Goal: Check status: Check status

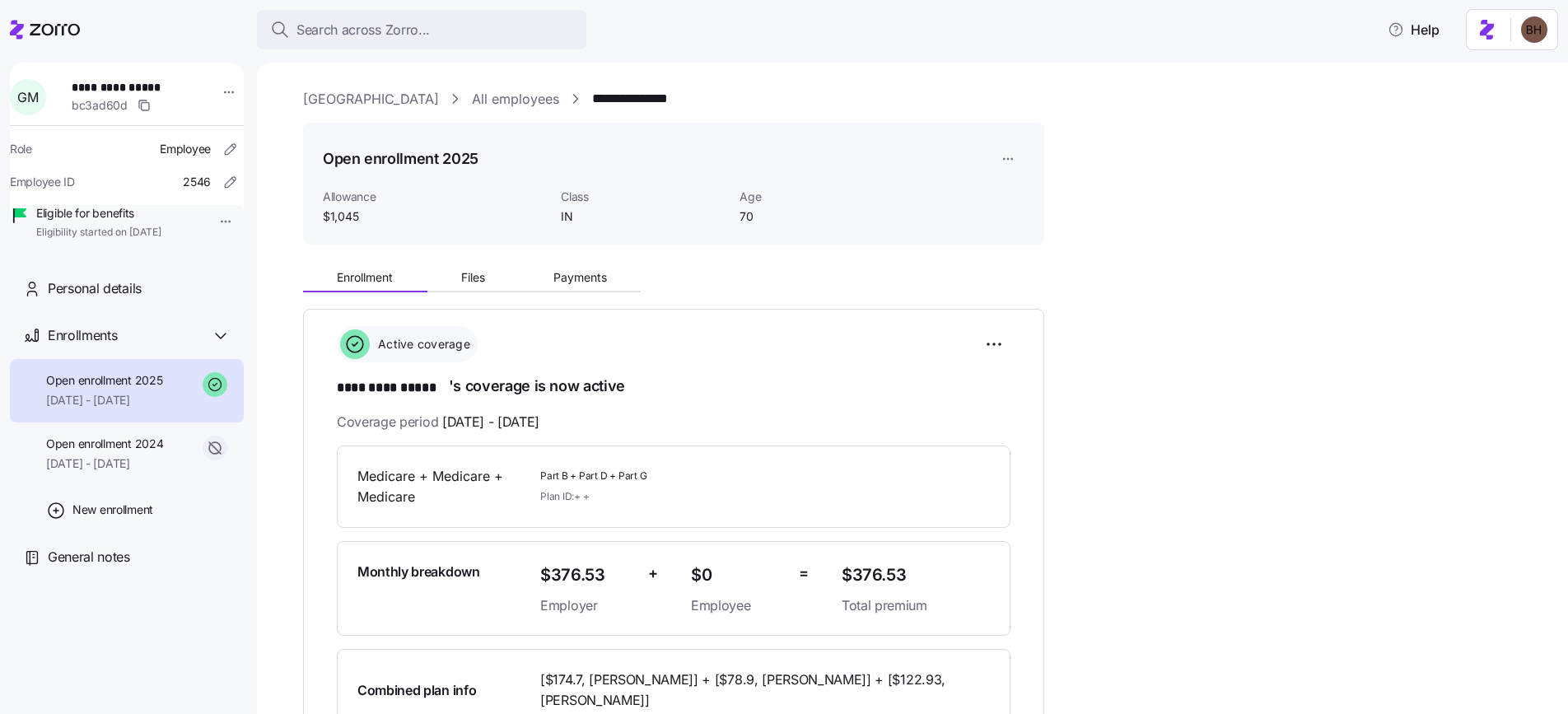
click at [424, 31] on span "Search across Zorro..." at bounding box center [363, 29] width 134 height 21
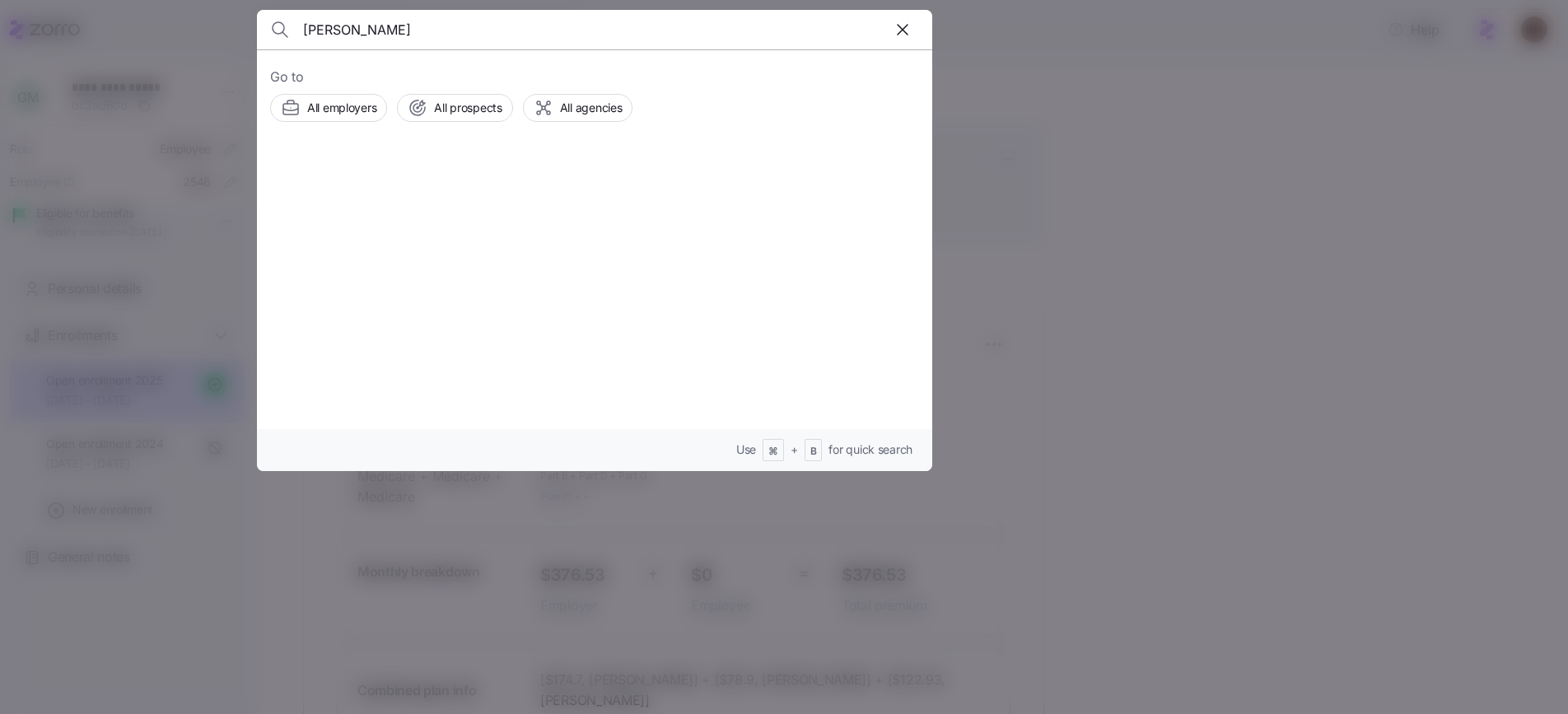
type input "[PERSON_NAME]"
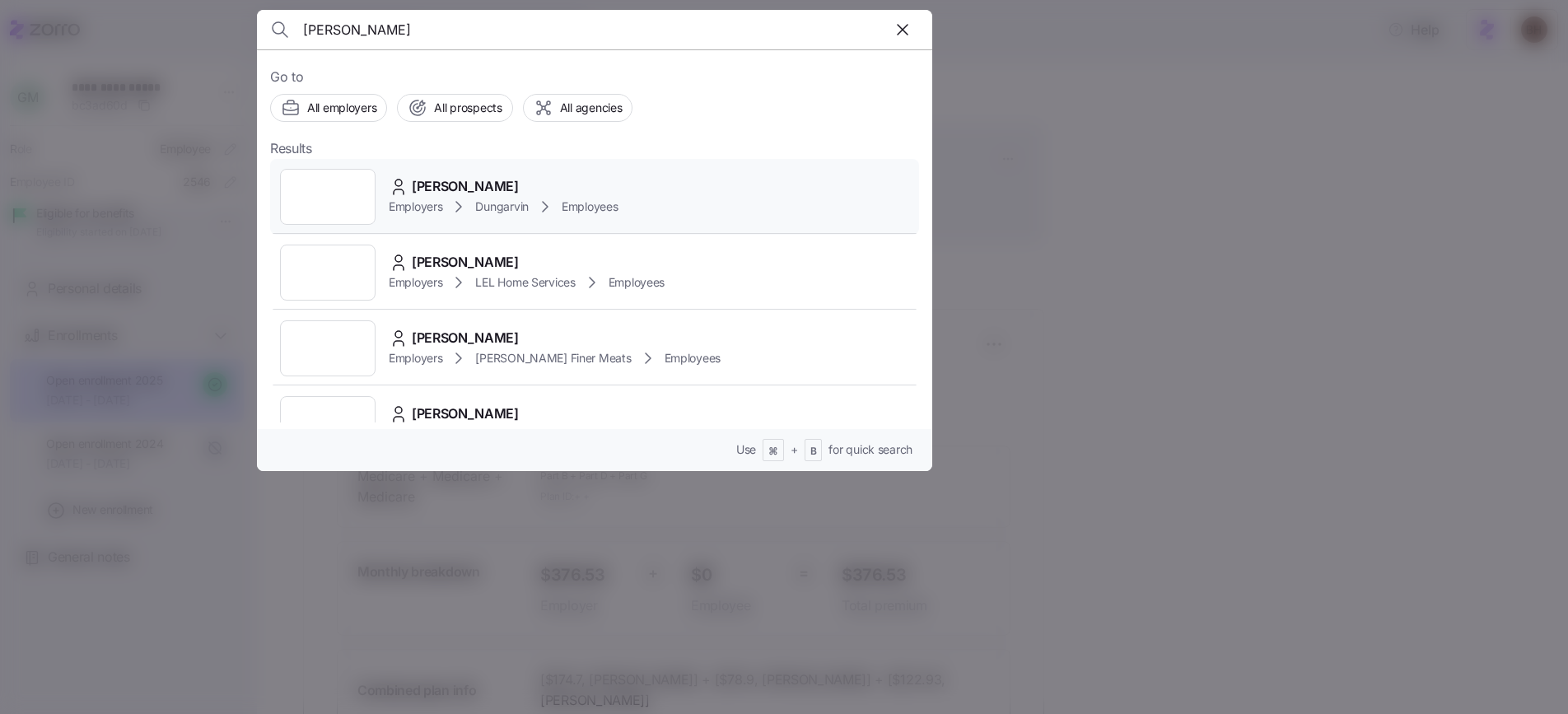
click at [540, 179] on div "[PERSON_NAME]" at bounding box center [503, 186] width 229 height 21
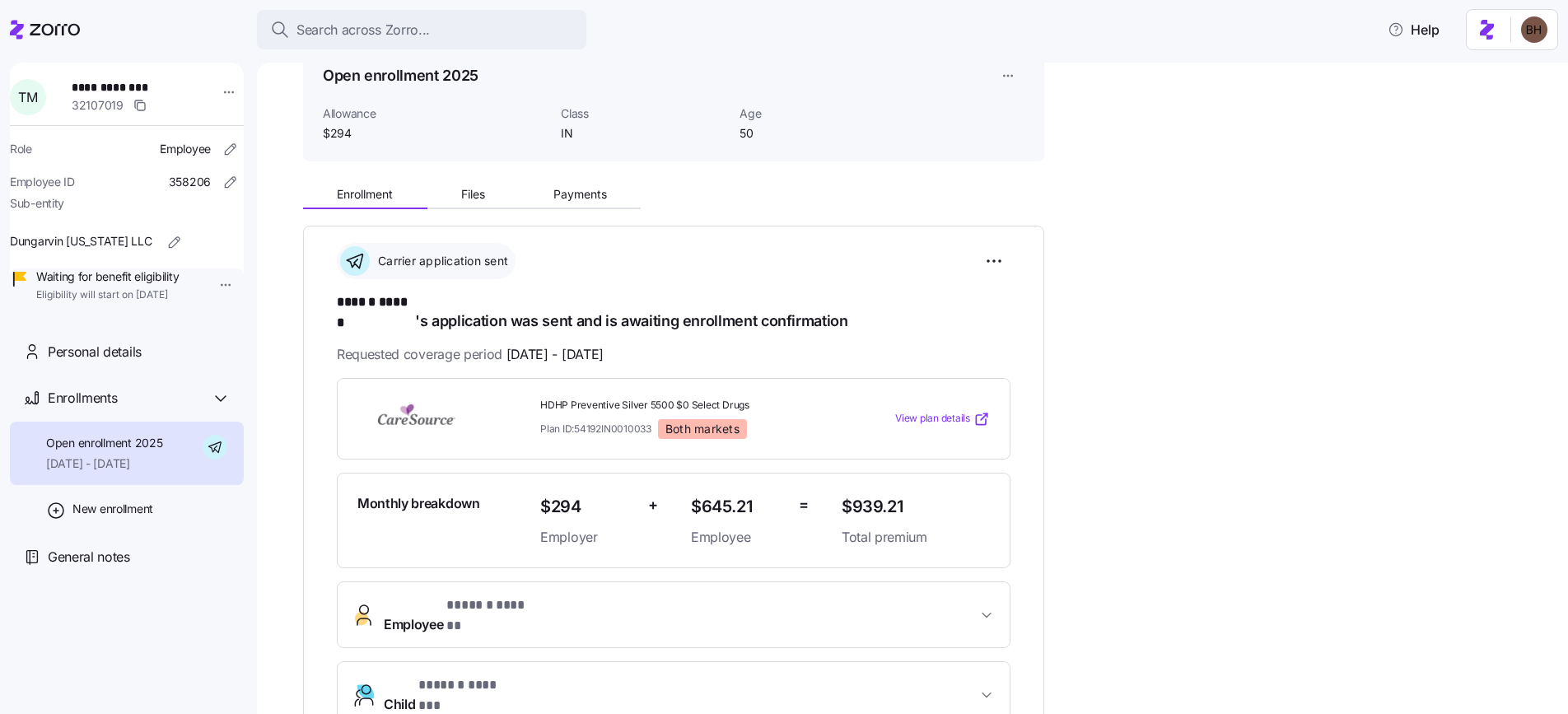
scroll to position [108, 0]
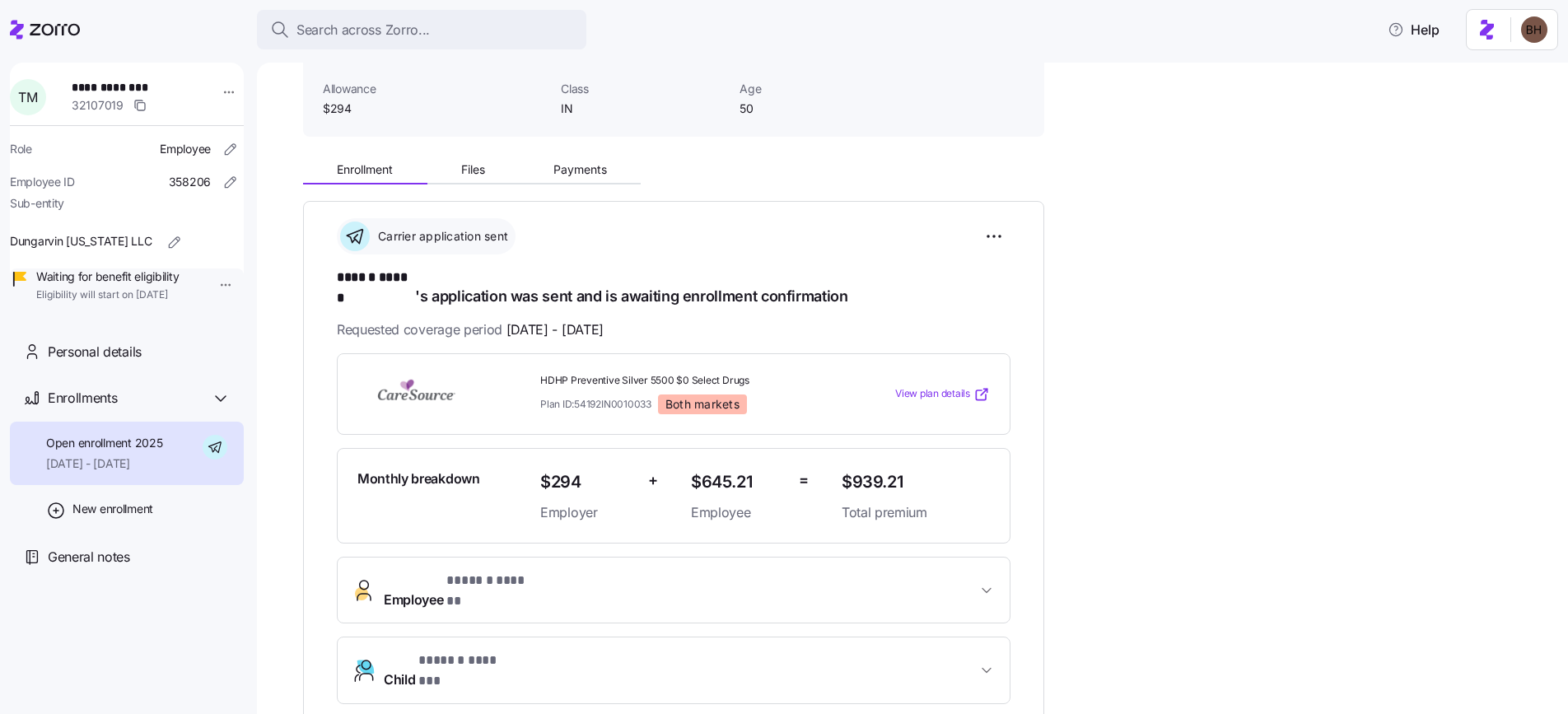
click at [993, 582] on icon "button" at bounding box center [986, 590] width 16 height 16
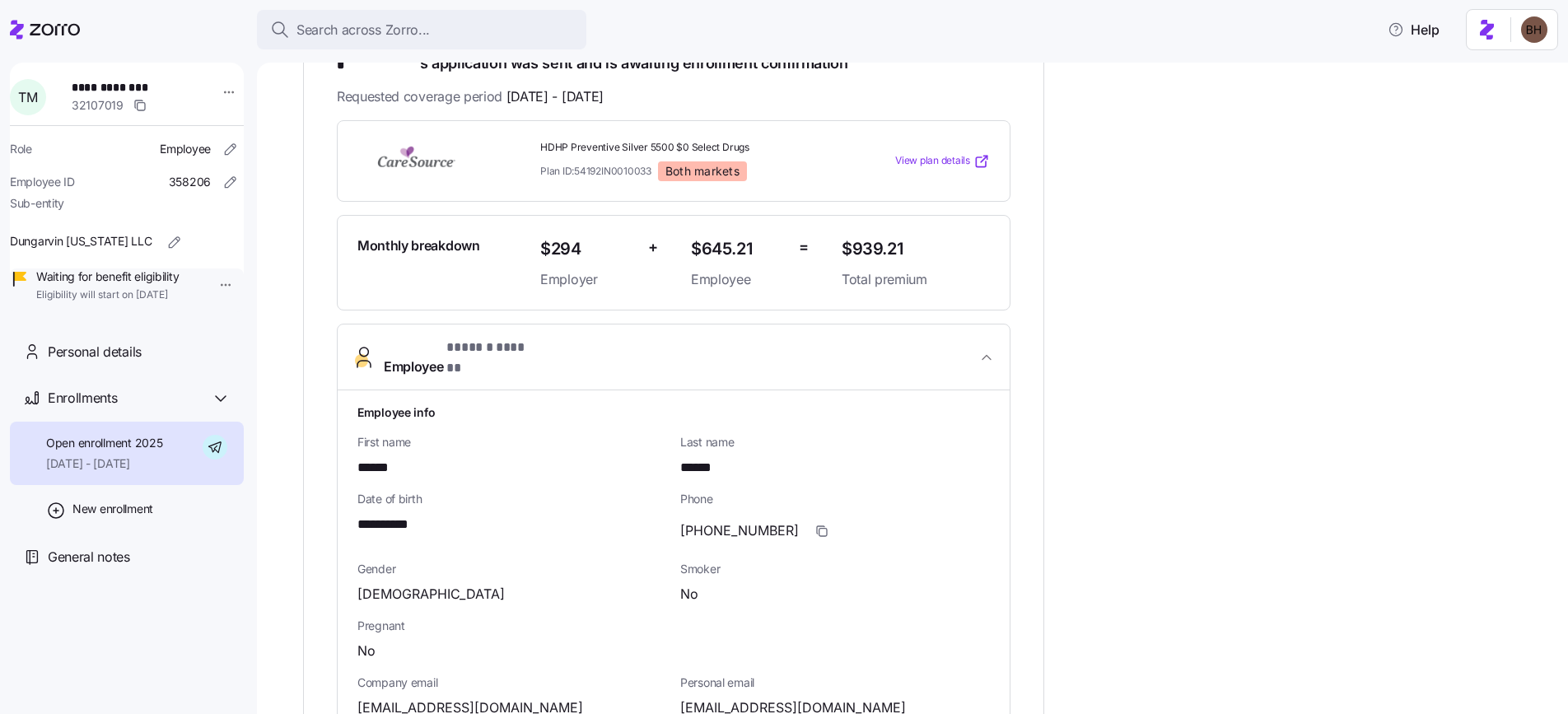
scroll to position [375, 0]
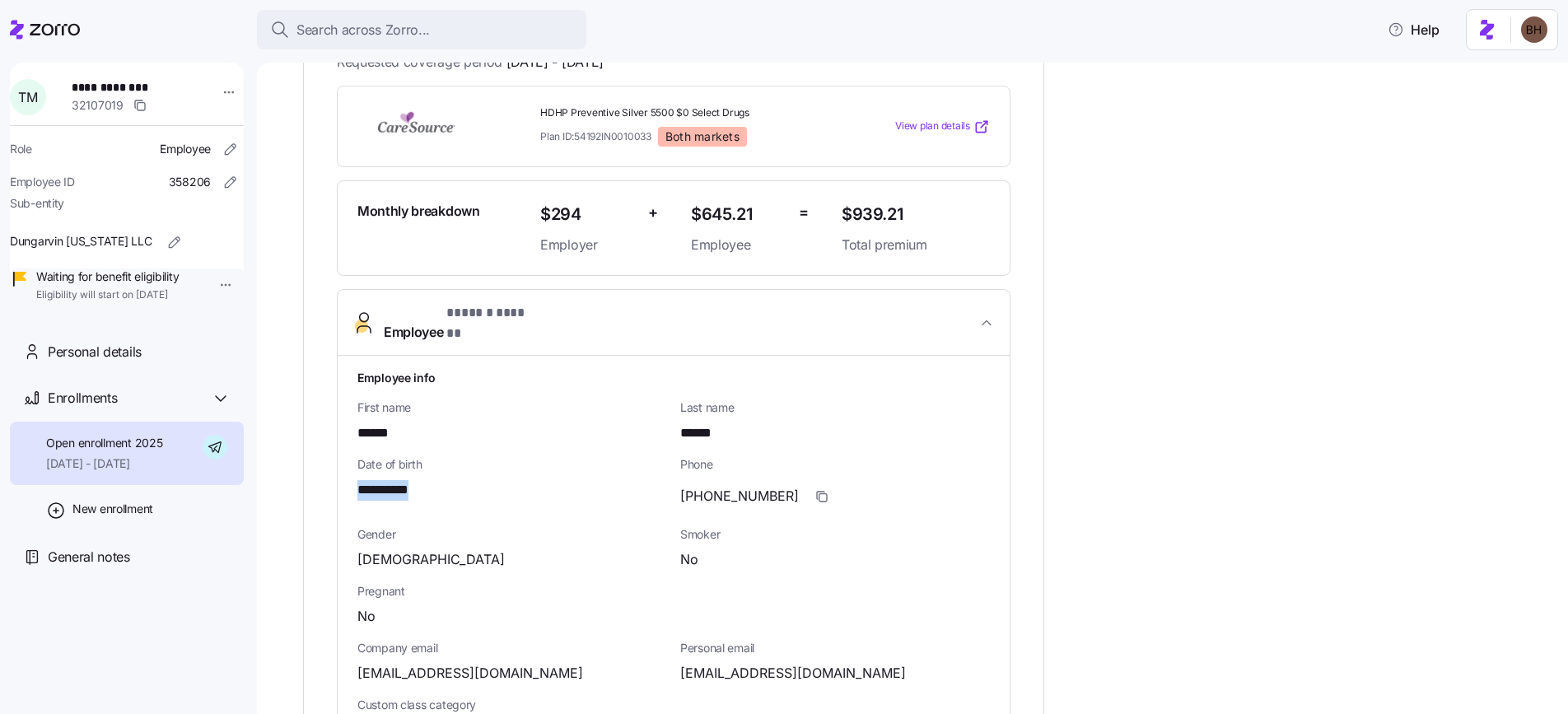
drag, startPoint x: 442, startPoint y: 464, endPoint x: 359, endPoint y: 458, distance: 83.2
click at [359, 480] on div "**********" at bounding box center [512, 489] width 309 height 21
copy span "**********"
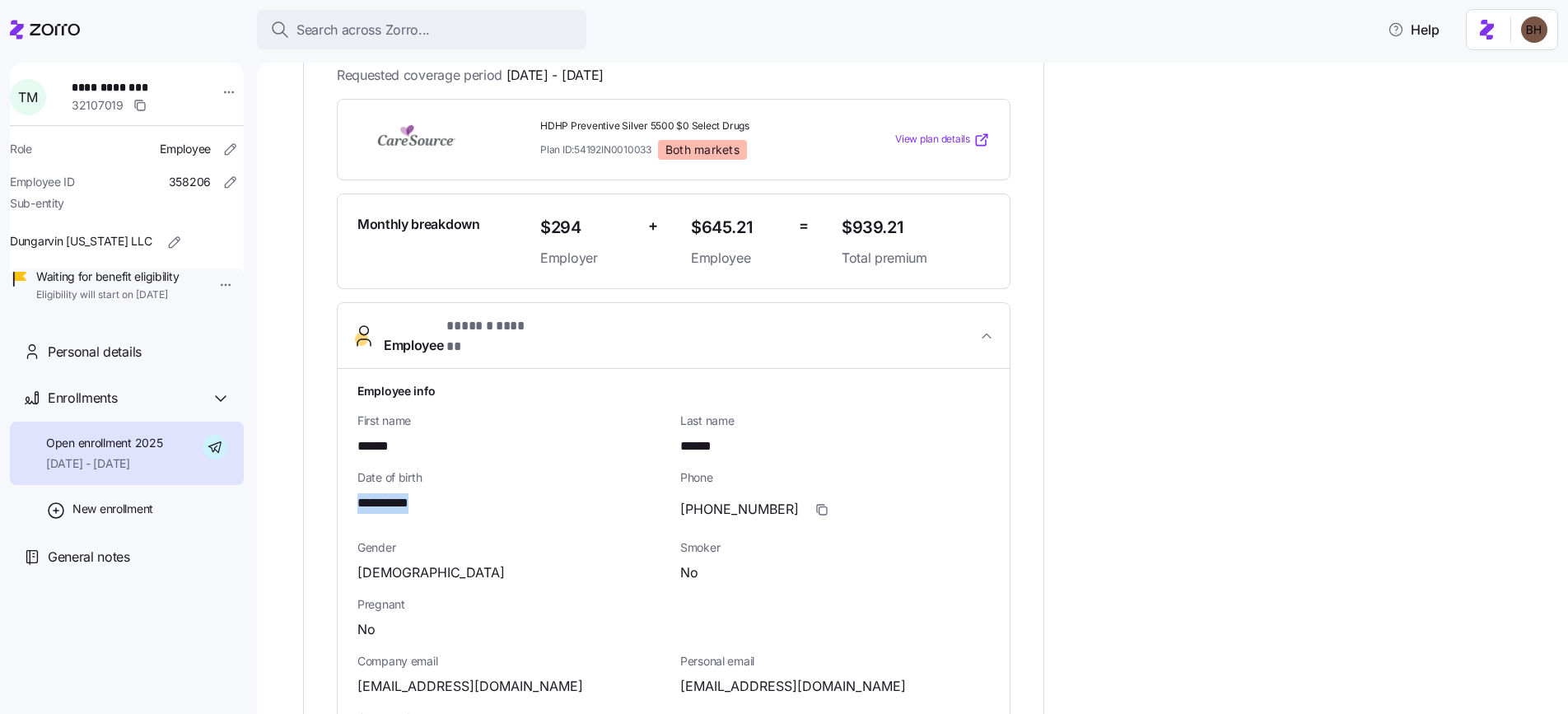
scroll to position [349, 0]
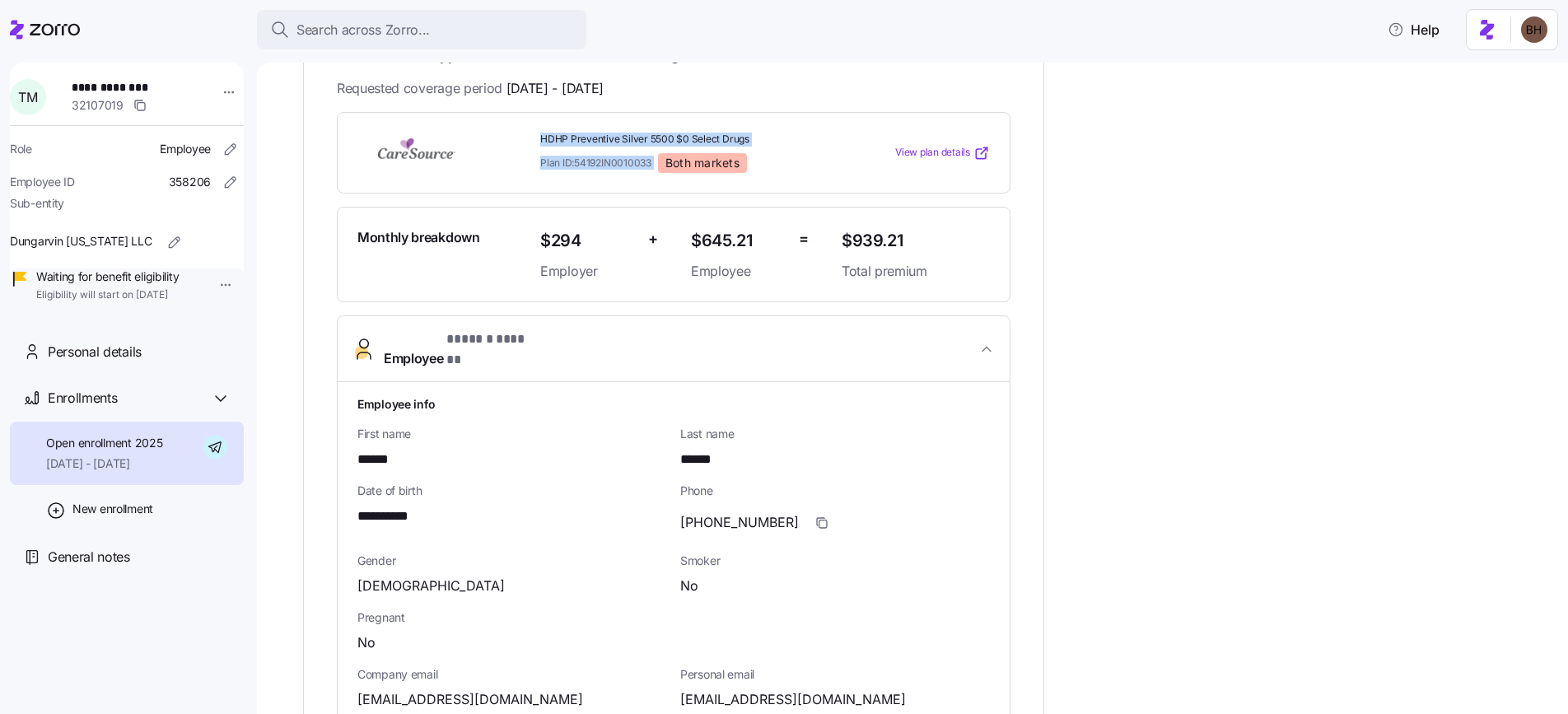
drag, startPoint x: 541, startPoint y: 113, endPoint x: 660, endPoint y: 147, distance: 123.8
click at [660, 147] on div "HDHP Preventive Silver 5500 $0 Select Drugs Plan ID: 54192IN0010033 Both market…" at bounding box center [673, 152] width 673 height 81
copy div "HDHP Preventive Silver 5500 $0 Select Drugs Plan ID: 54192IN0010033"
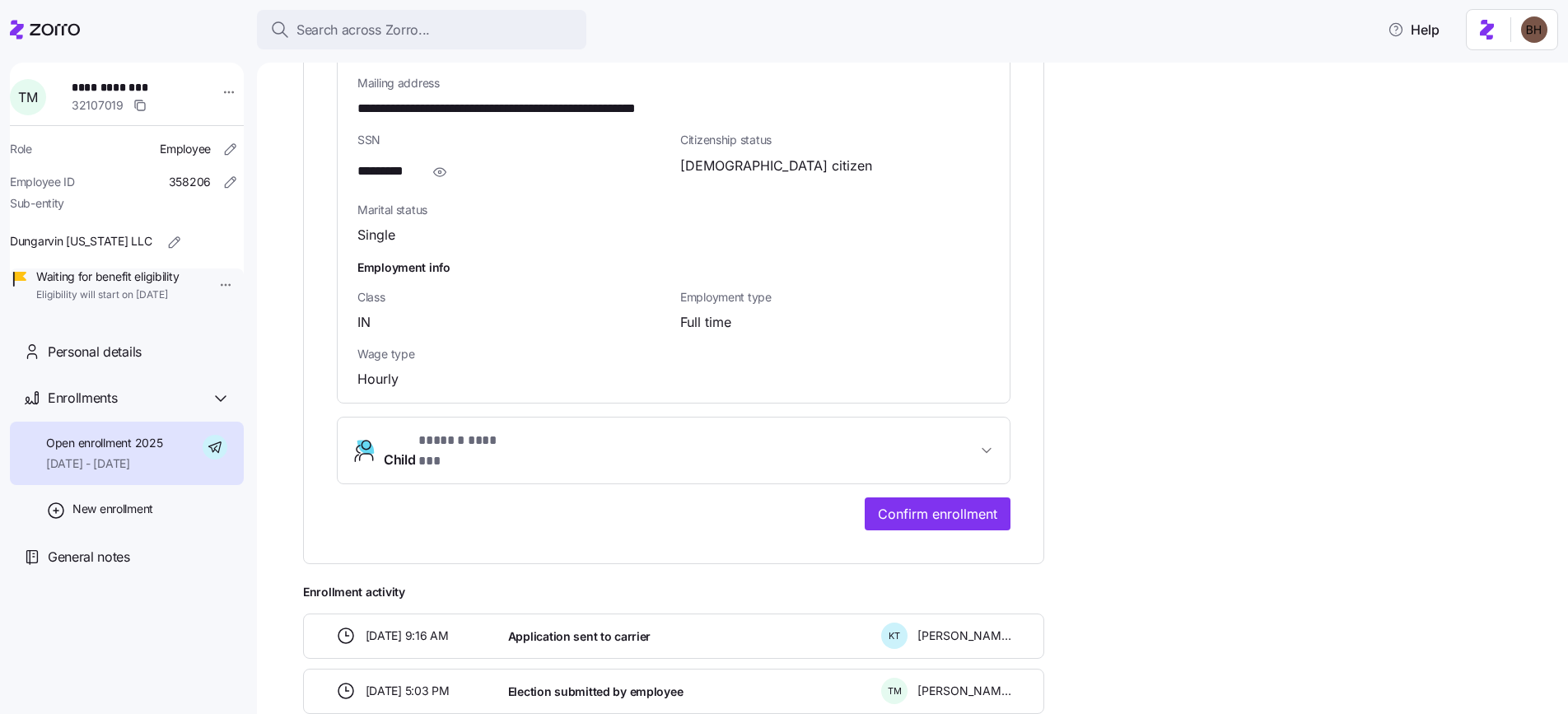
scroll to position [1172, 0]
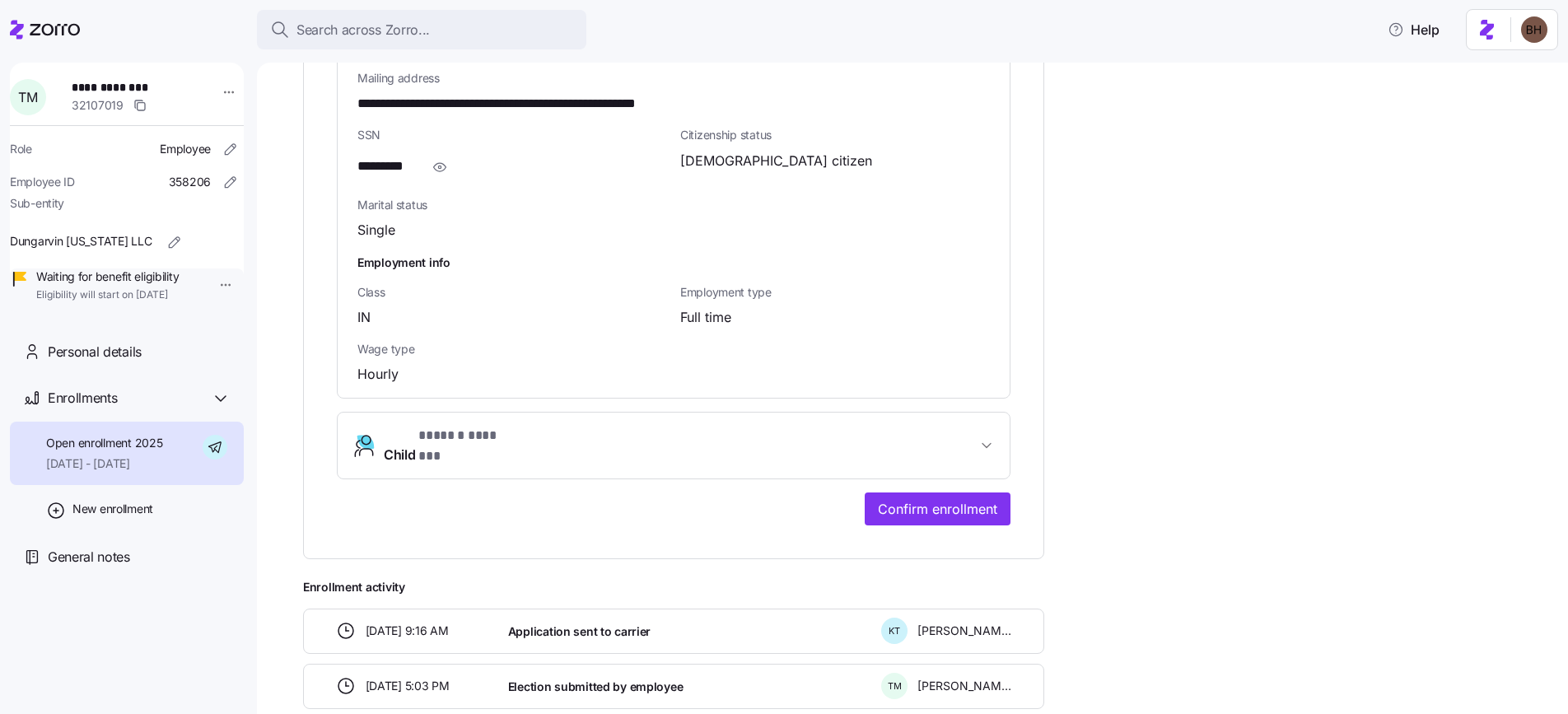
click at [648, 425] on span "Child * ****** ******* *" at bounding box center [680, 445] width 593 height 39
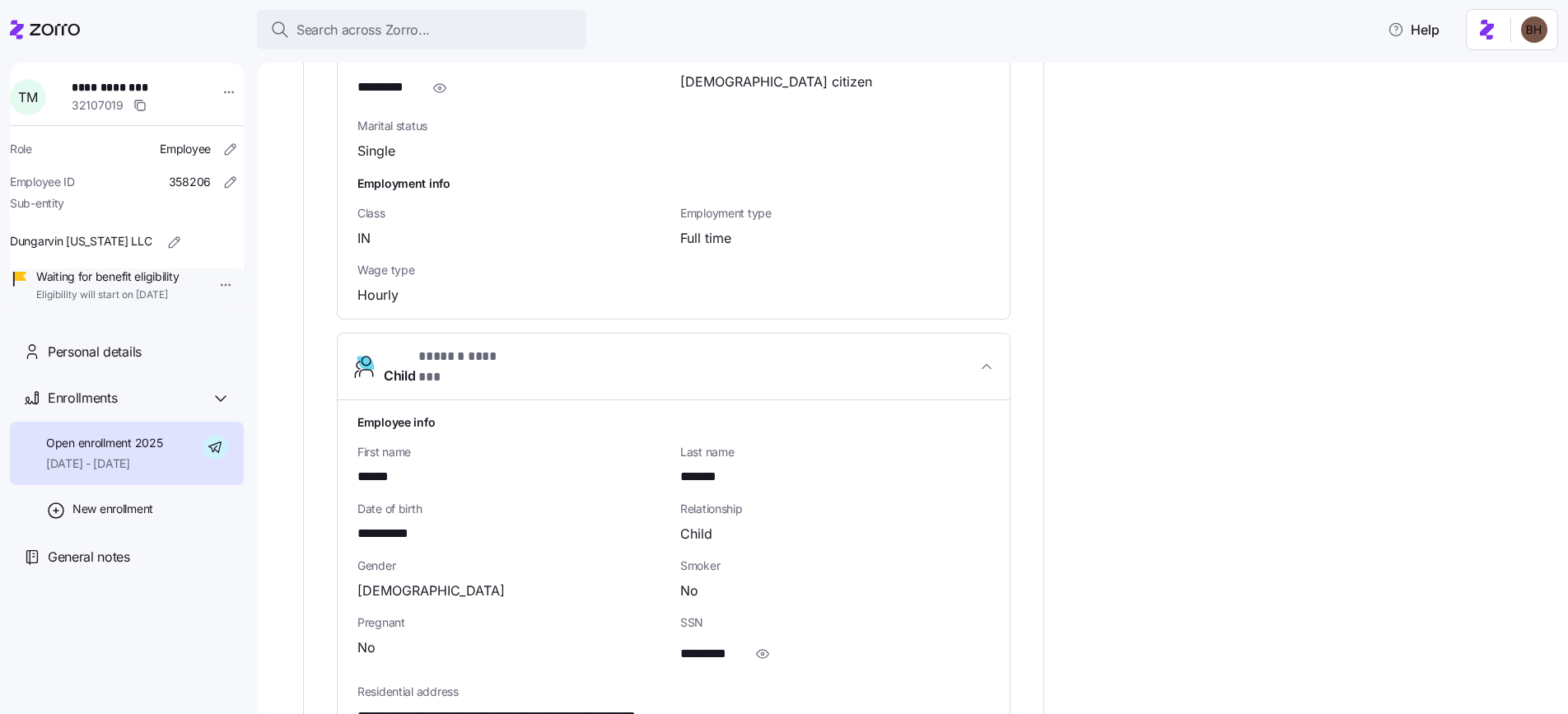
scroll to position [1267, 0]
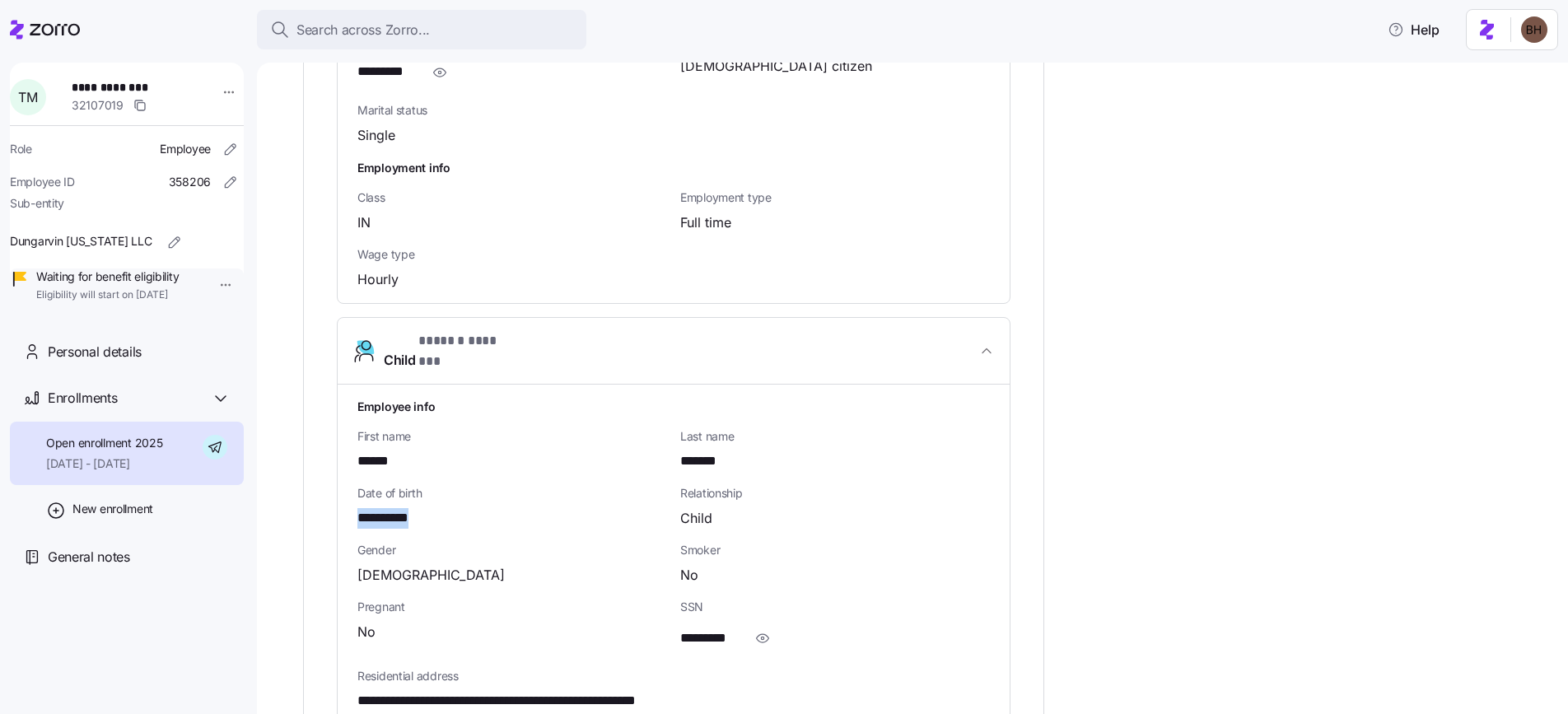
drag, startPoint x: 434, startPoint y: 478, endPoint x: 355, endPoint y: 472, distance: 79.2
click at [355, 472] on div "**********" at bounding box center [673, 554] width 672 height 341
copy span "**********"
click at [334, 27] on span "Search across Zorro..." at bounding box center [363, 29] width 134 height 21
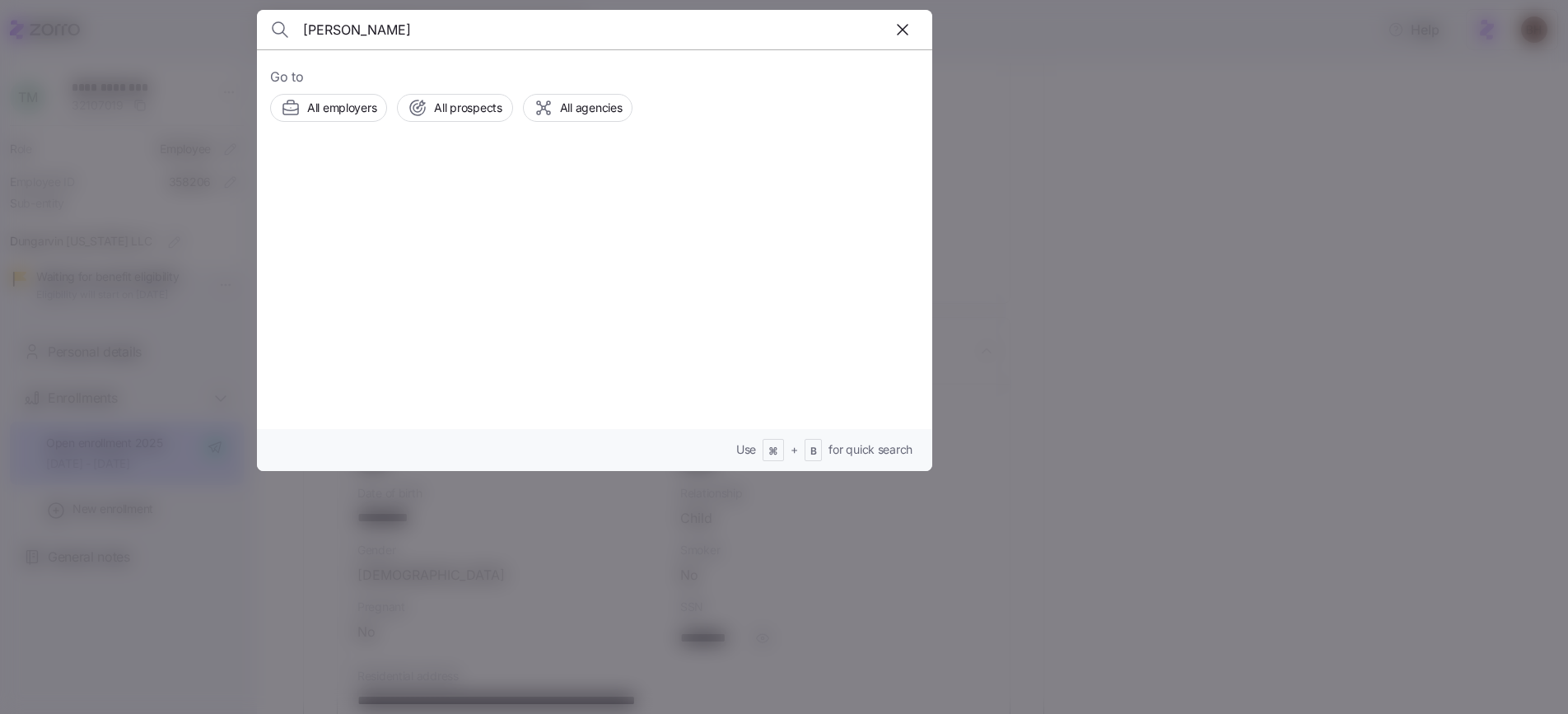
type input "annie kamara"
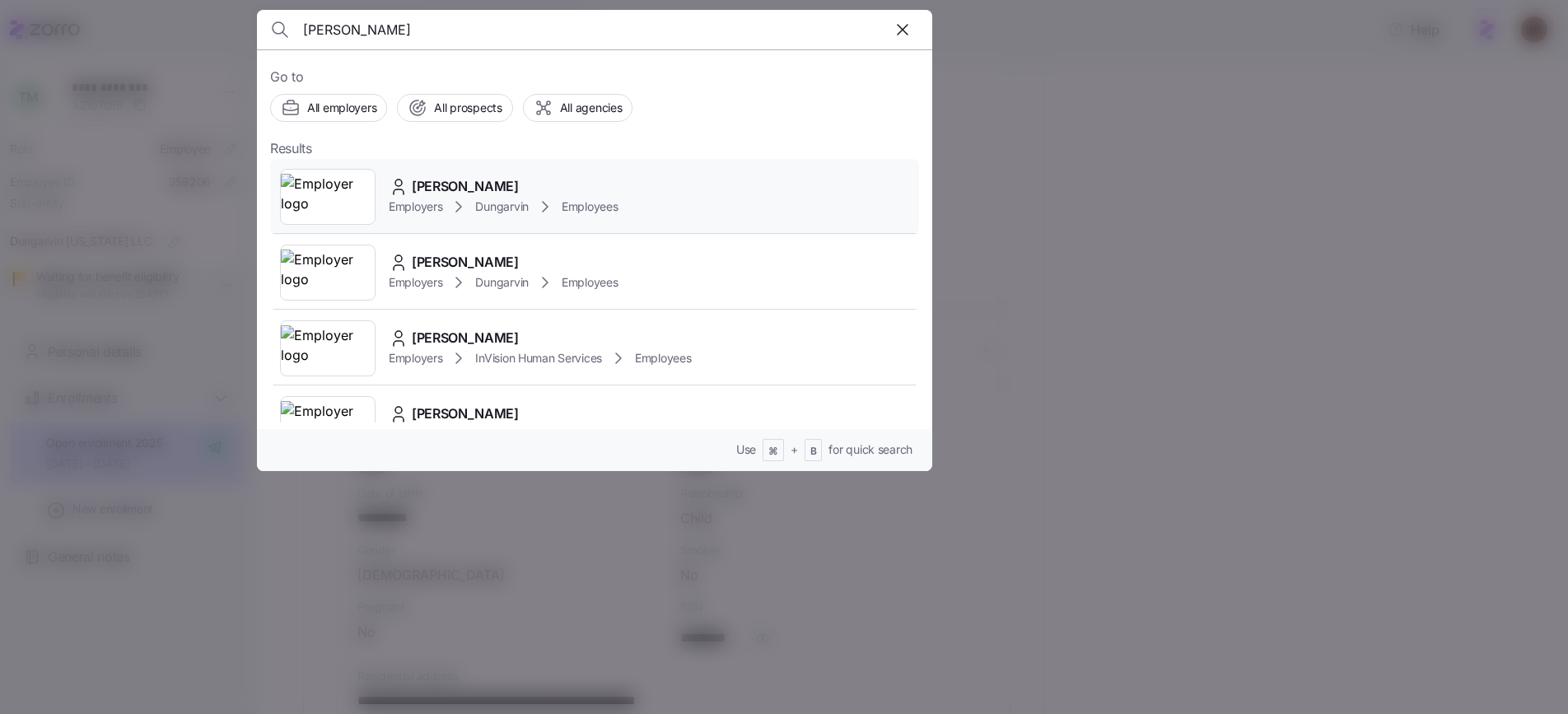
click at [460, 185] on span "Annie Kamara" at bounding box center [466, 186] width 107 height 21
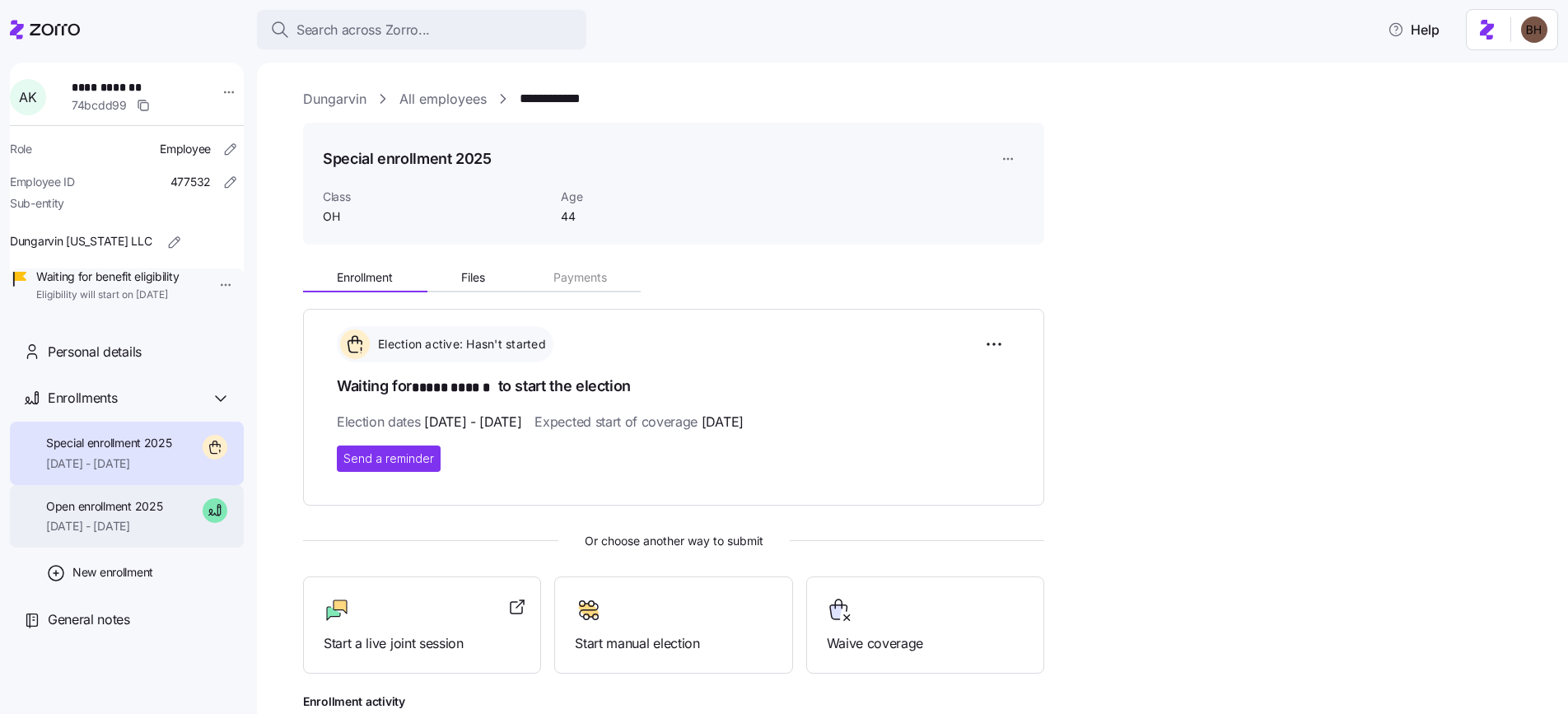
click at [145, 548] on div "Open enrollment 2025 09/01/2025 - 12/31/2025" at bounding box center [127, 516] width 234 height 63
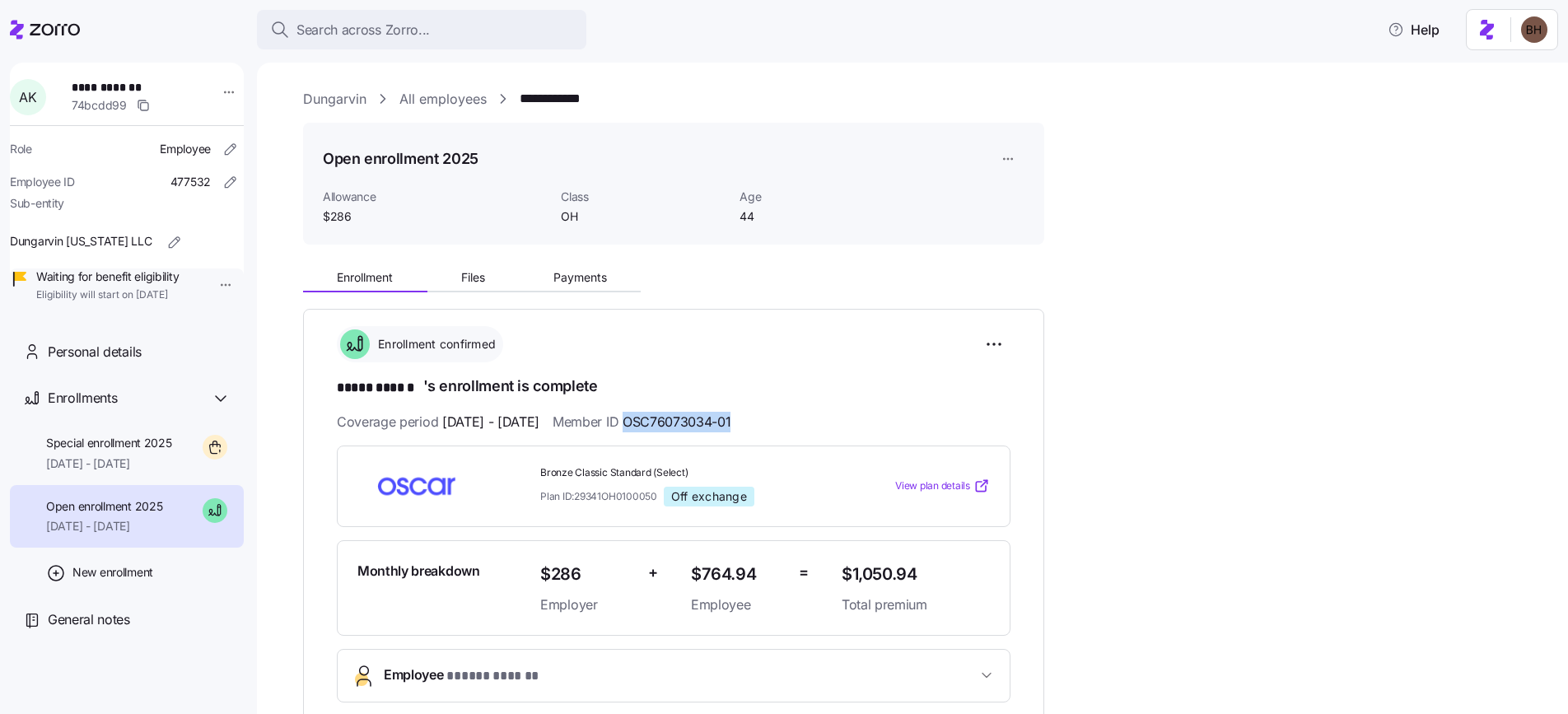
drag, startPoint x: 780, startPoint y: 421, endPoint x: 673, endPoint y: 420, distance: 107.0
click at [673, 420] on div "Coverage period 09/01/2025 - 12/31/2025 Member ID OSC76073034-01" at bounding box center [673, 422] width 673 height 21
copy span "OSC76073034-01"
click at [982, 667] on icon "button" at bounding box center [986, 675] width 16 height 16
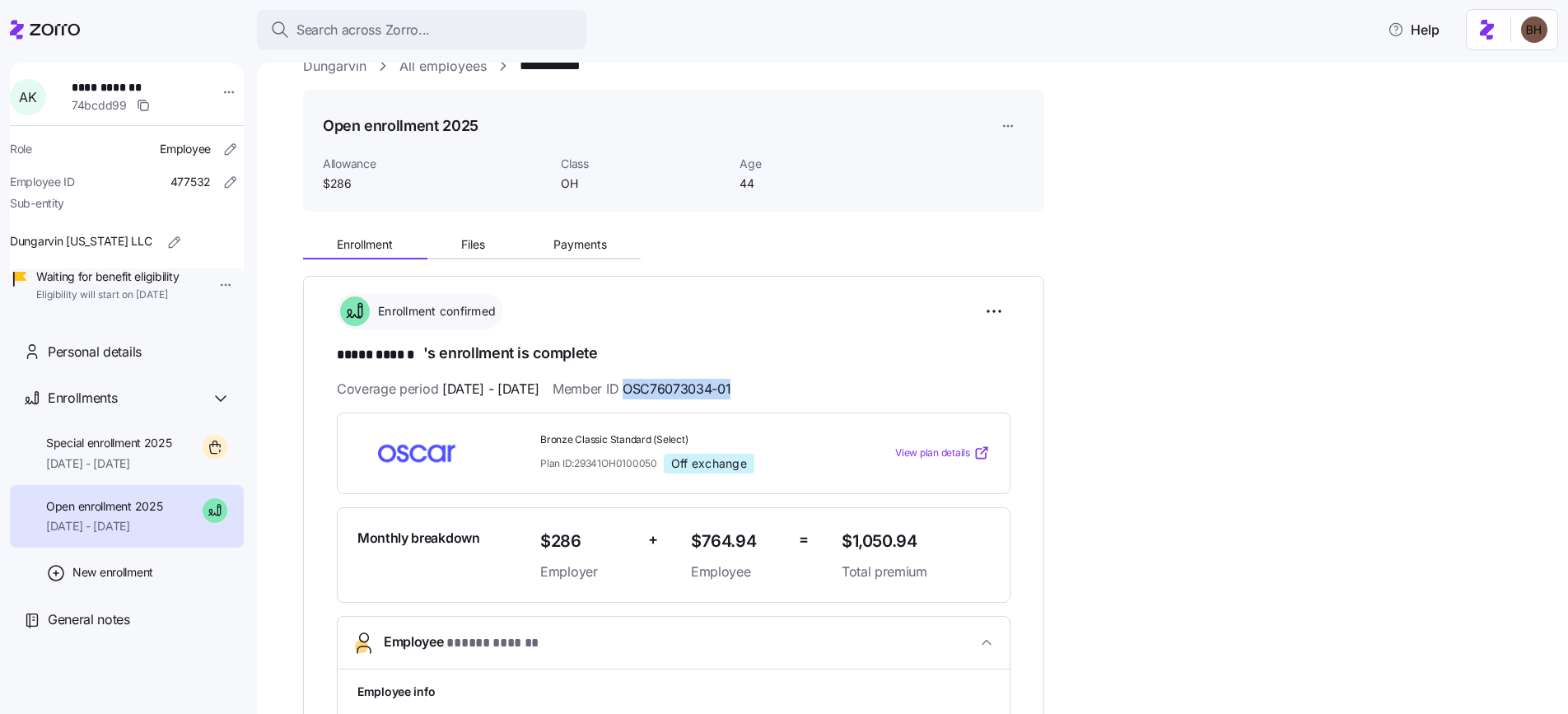
scroll to position [449, 0]
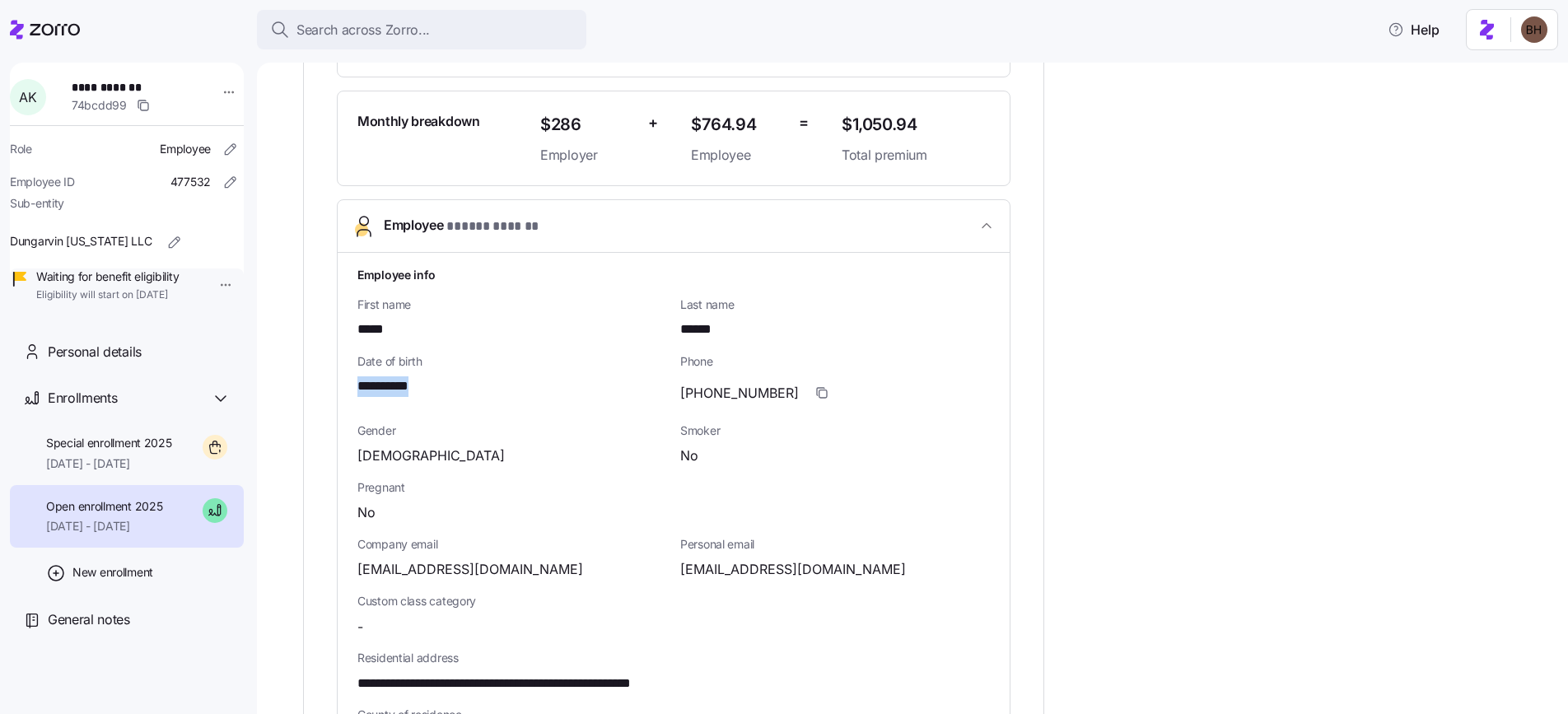
drag, startPoint x: 433, startPoint y: 395, endPoint x: 359, endPoint y: 380, distance: 75.5
click at [359, 380] on div "**********" at bounding box center [512, 382] width 323 height 70
copy span "**********"
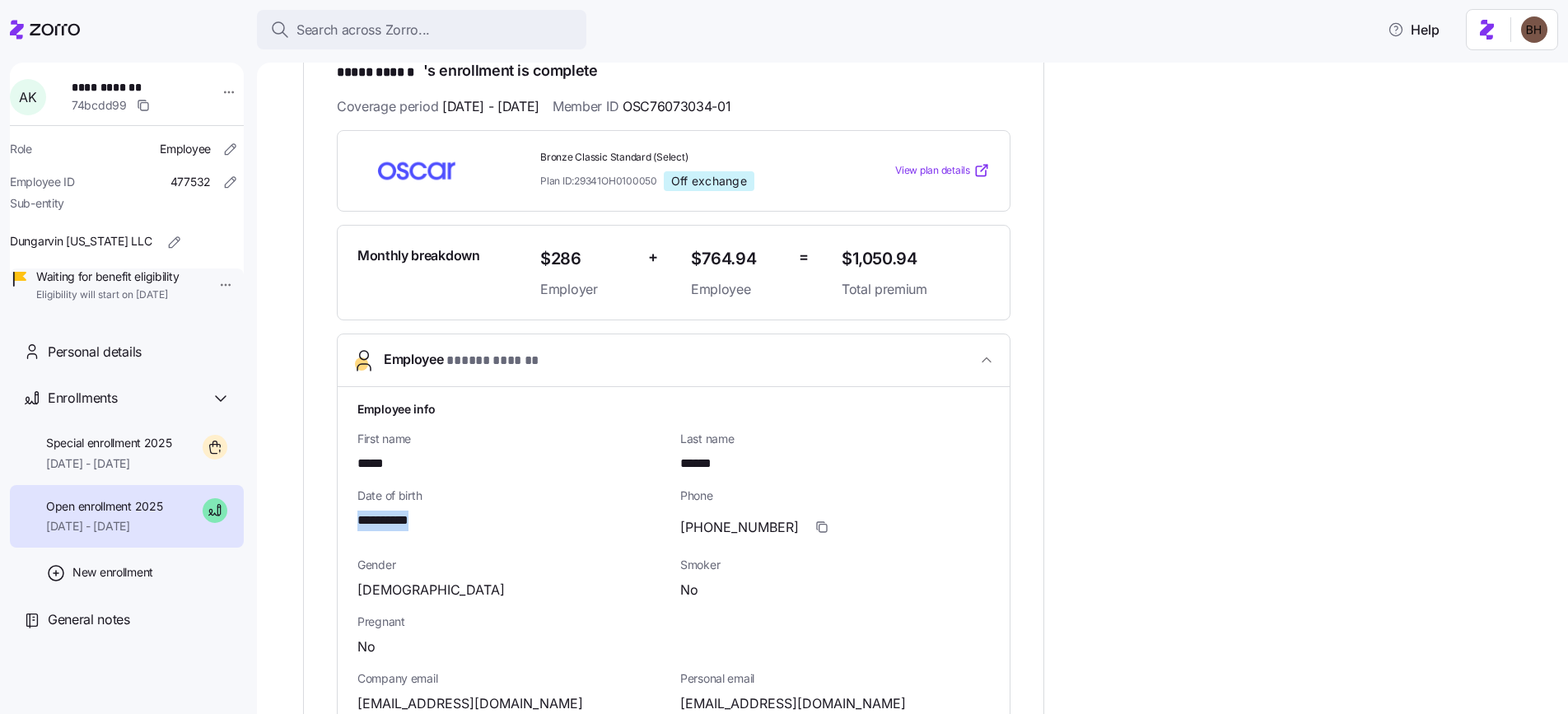
scroll to position [293, 0]
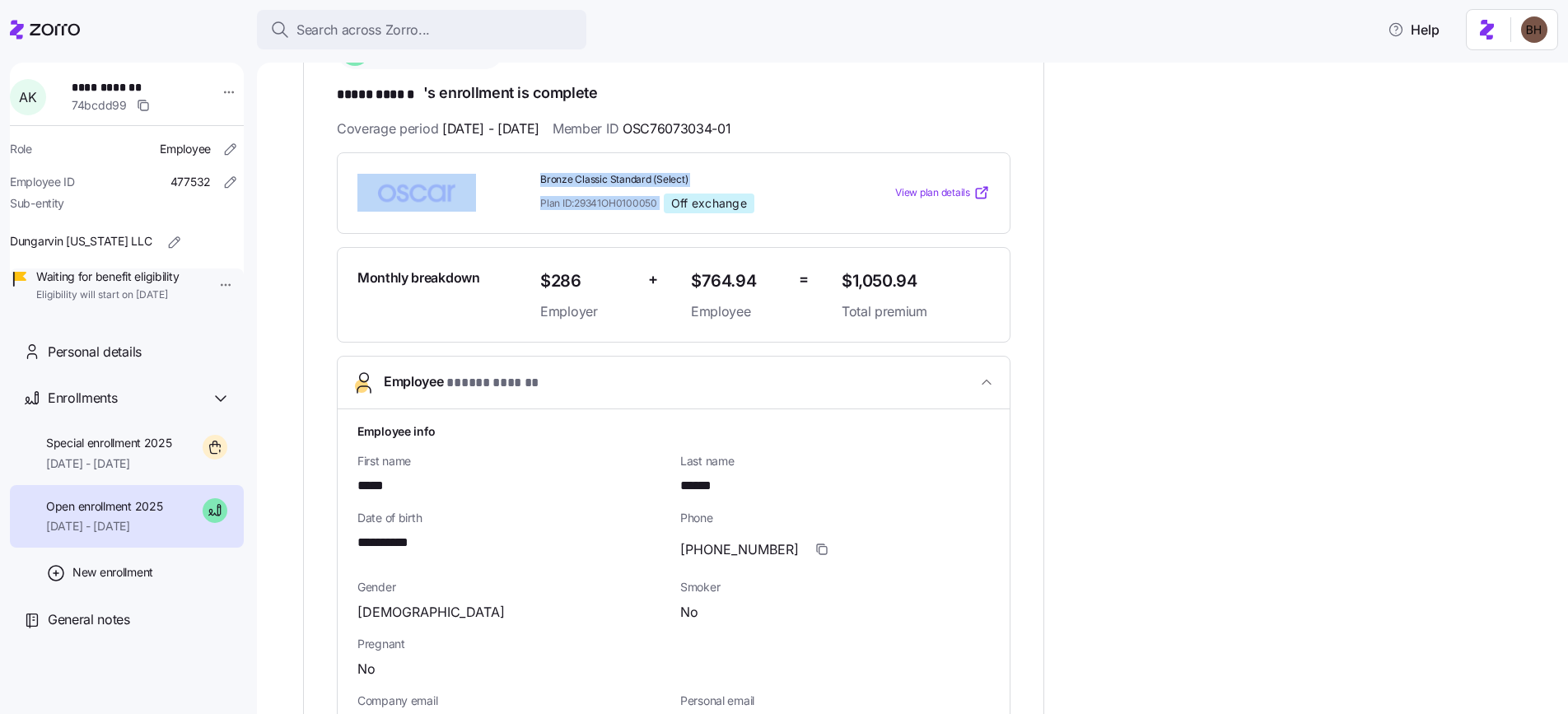
drag, startPoint x: 570, startPoint y: 176, endPoint x: 670, endPoint y: 201, distance: 103.1
click at [670, 201] on div "Bronze Classic Standard (Select) Plan ID: 29341OH0100050 Off exchange View plan…" at bounding box center [673, 193] width 646 height 53
copy div "Bronze Classic Standard (Select) Plan ID: 29341OH0100050"
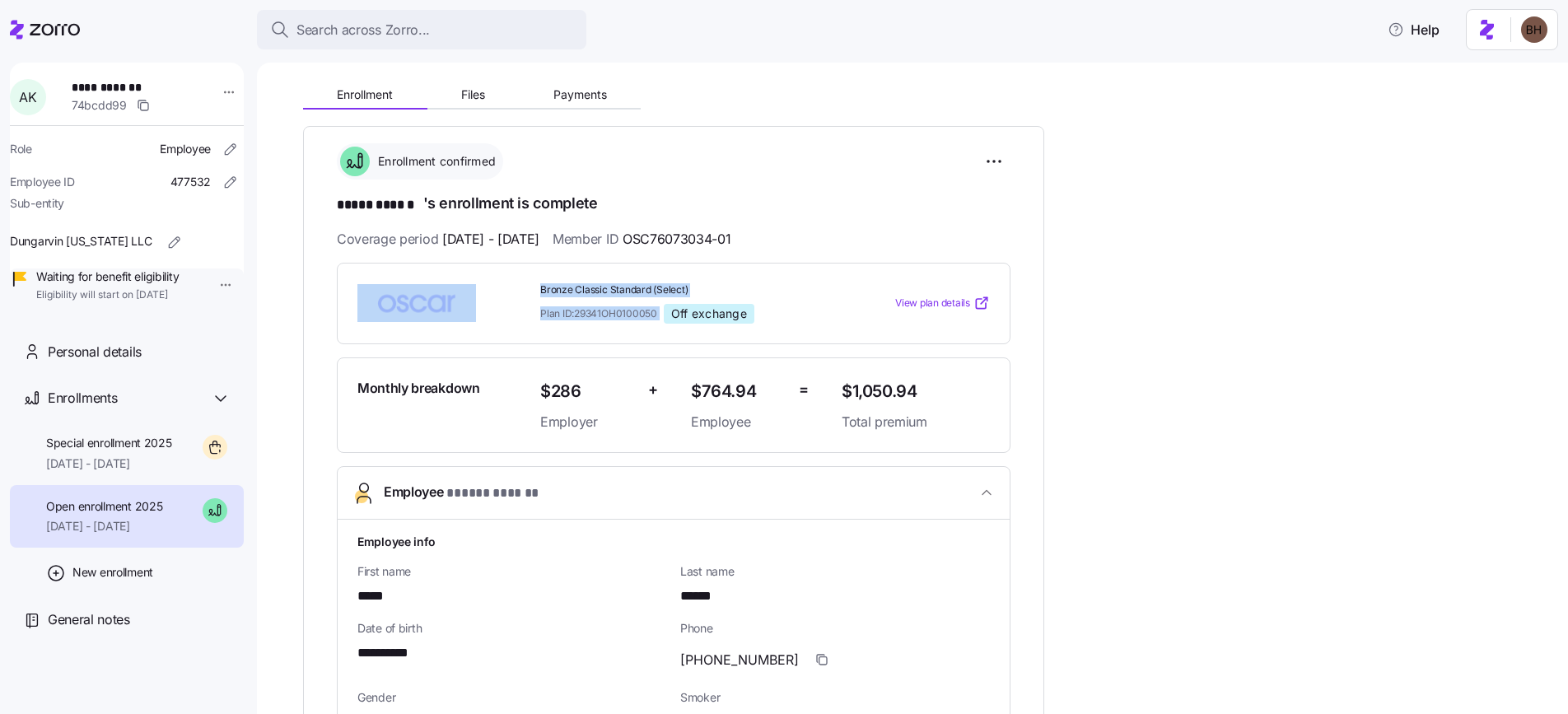
scroll to position [164, 0]
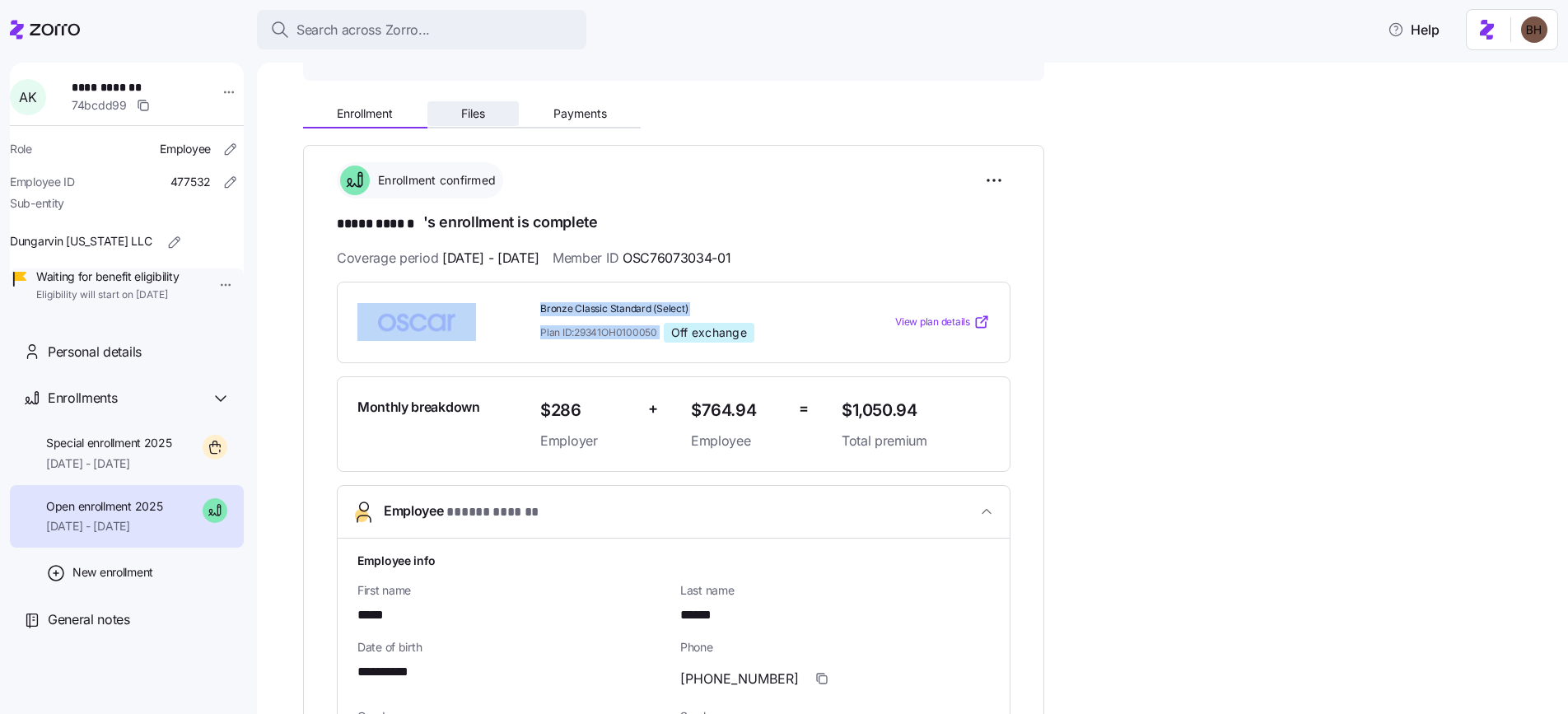
click at [479, 113] on span "Files" at bounding box center [473, 113] width 24 height 12
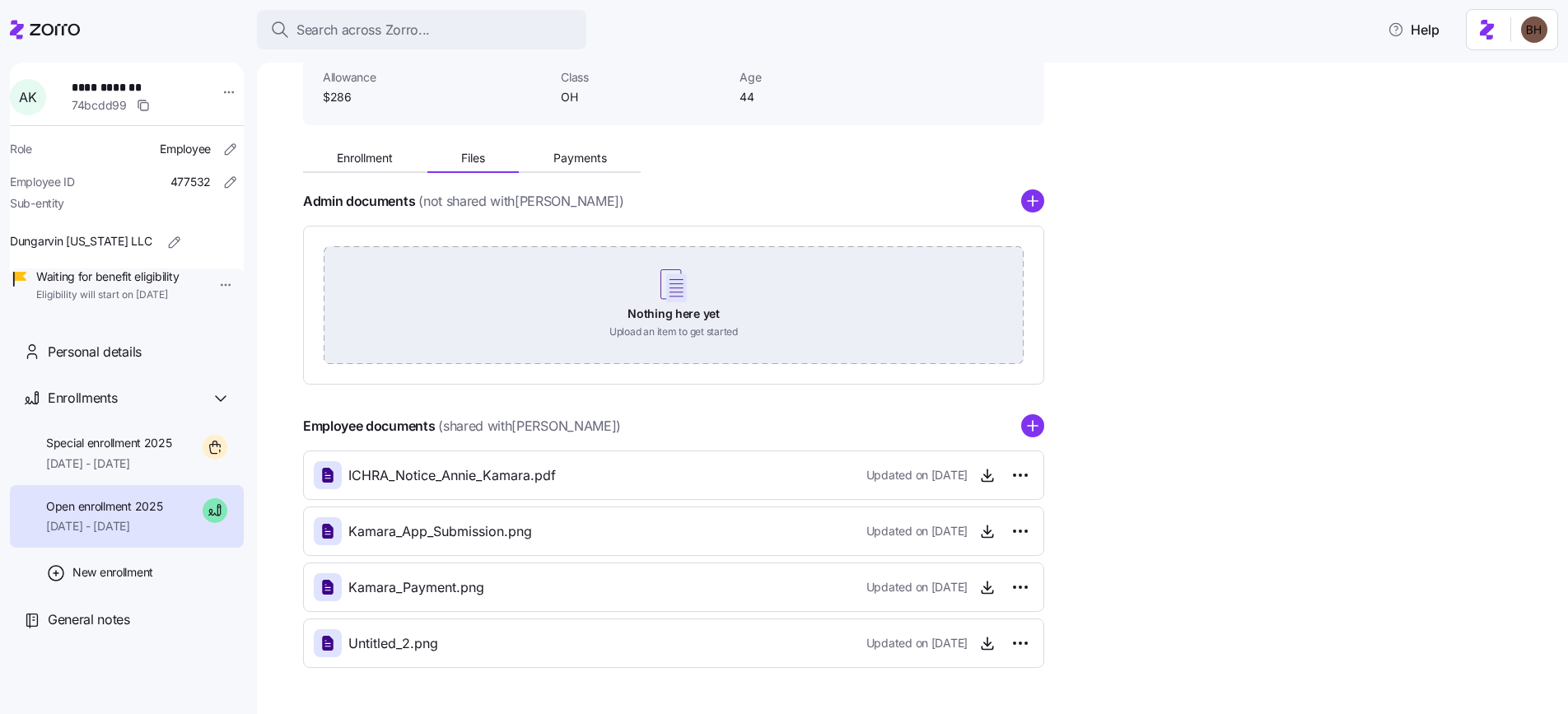
scroll to position [172, 0]
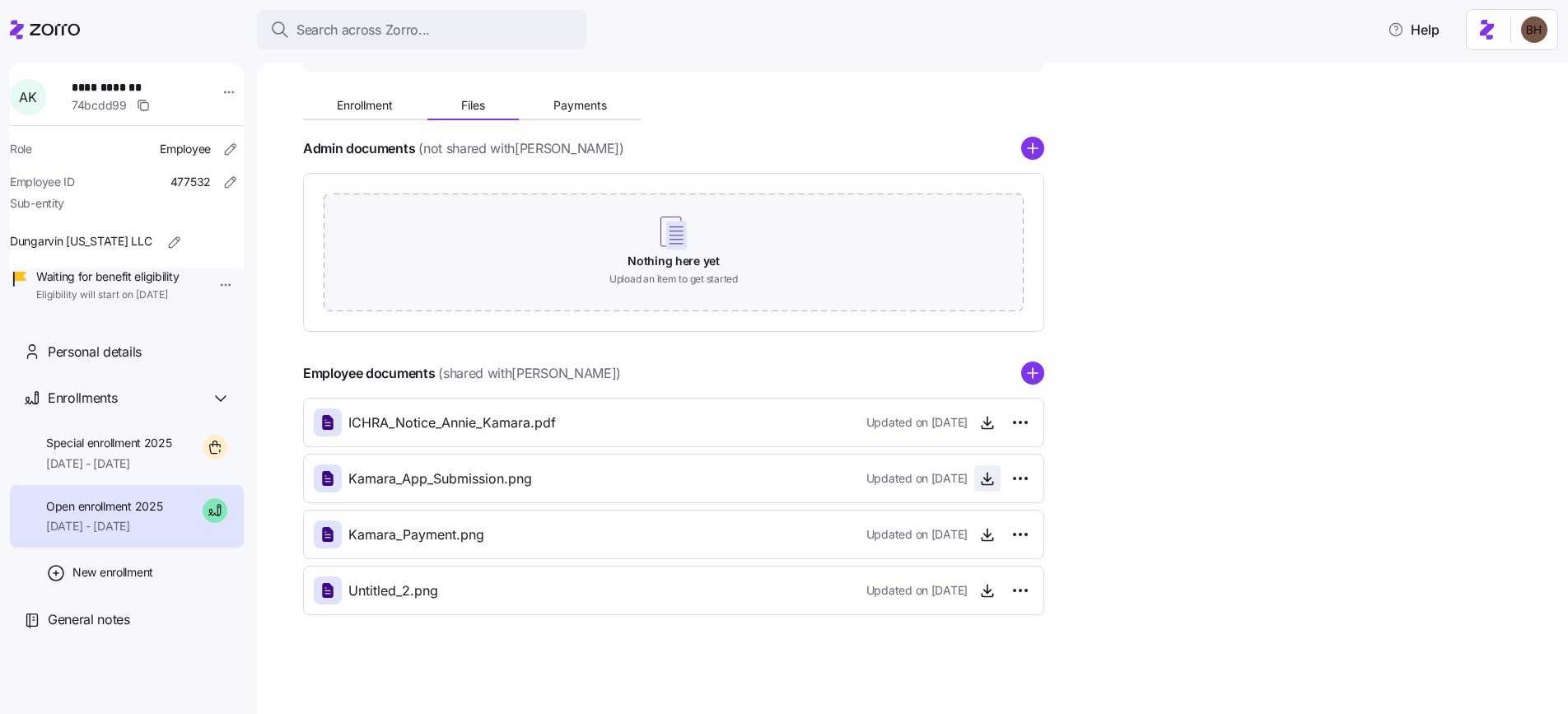
click at [988, 479] on icon "button" at bounding box center [987, 478] width 16 height 16
click at [564, 104] on span "Payments" at bounding box center [580, 105] width 54 height 12
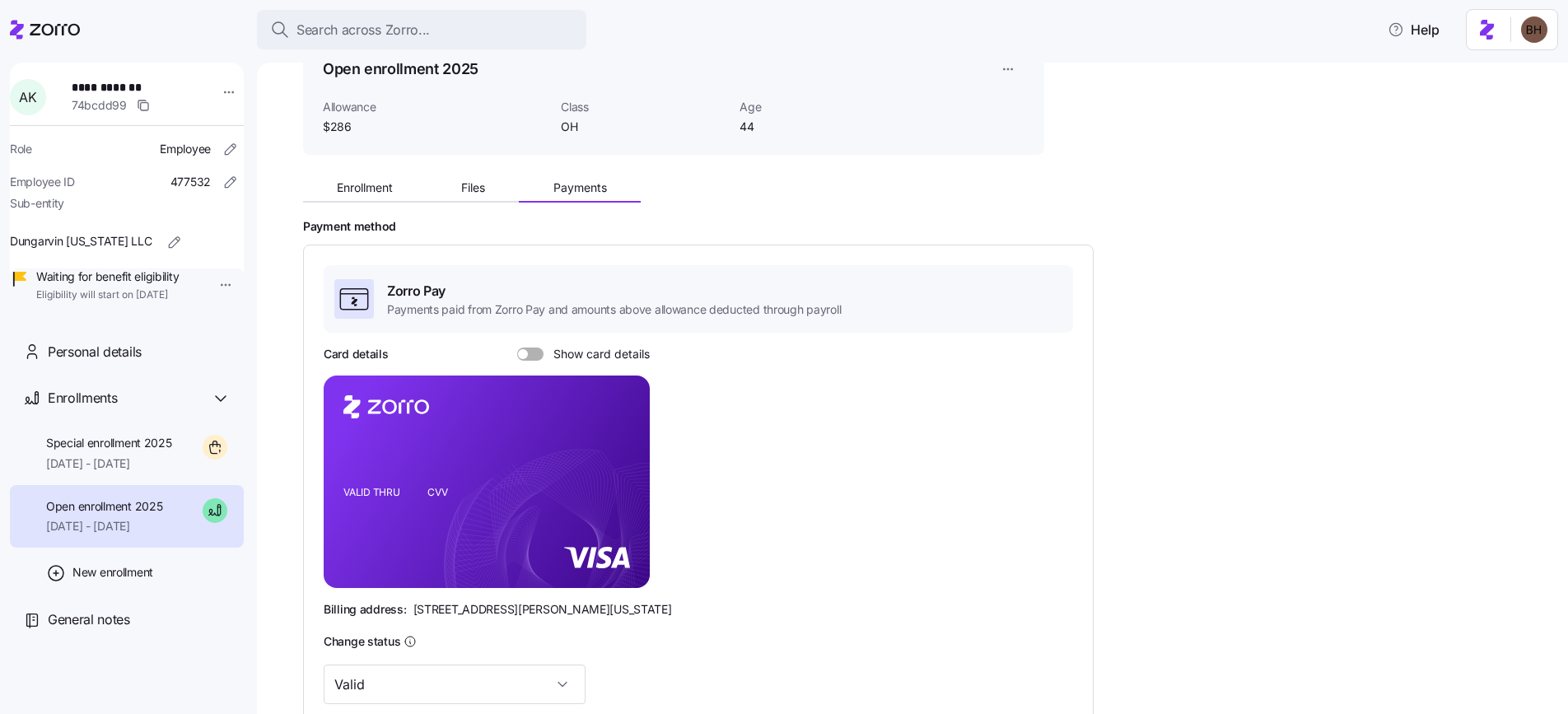
scroll to position [309, 0]
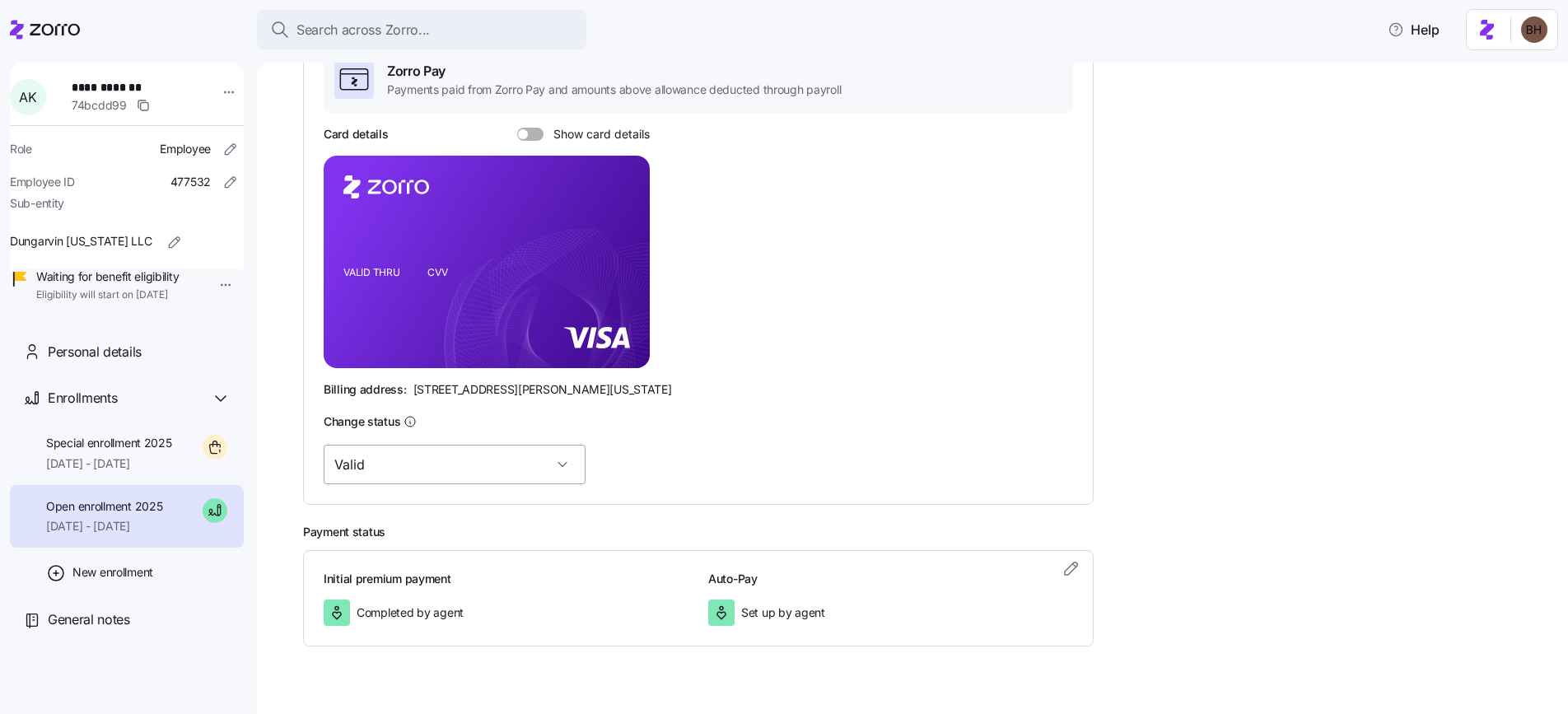
click at [429, 466] on input "Valid" at bounding box center [455, 464] width 262 height 39
click at [405, 587] on span "Invalid (in-handling)" at bounding box center [397, 583] width 107 height 18
type input "Invalid (in-handling)"
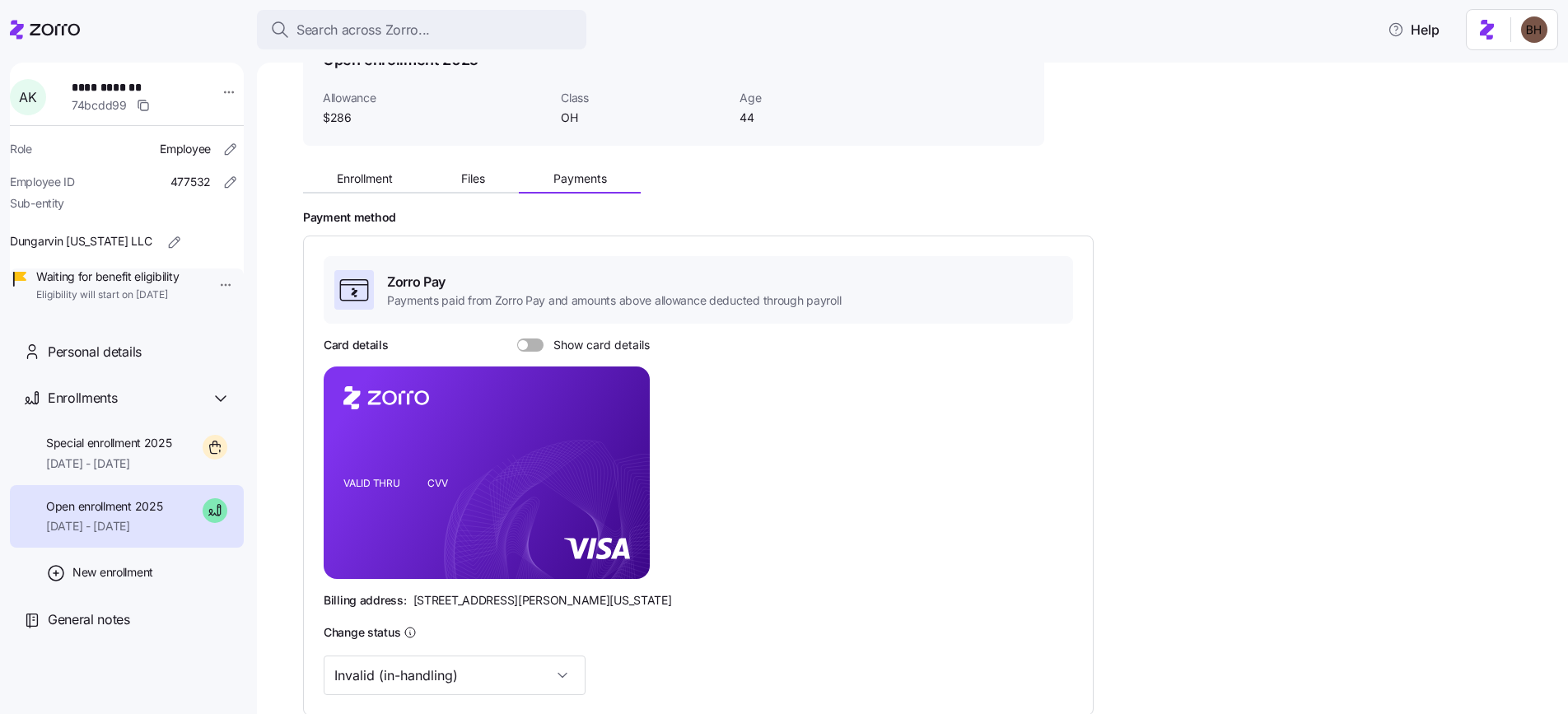
scroll to position [94, 0]
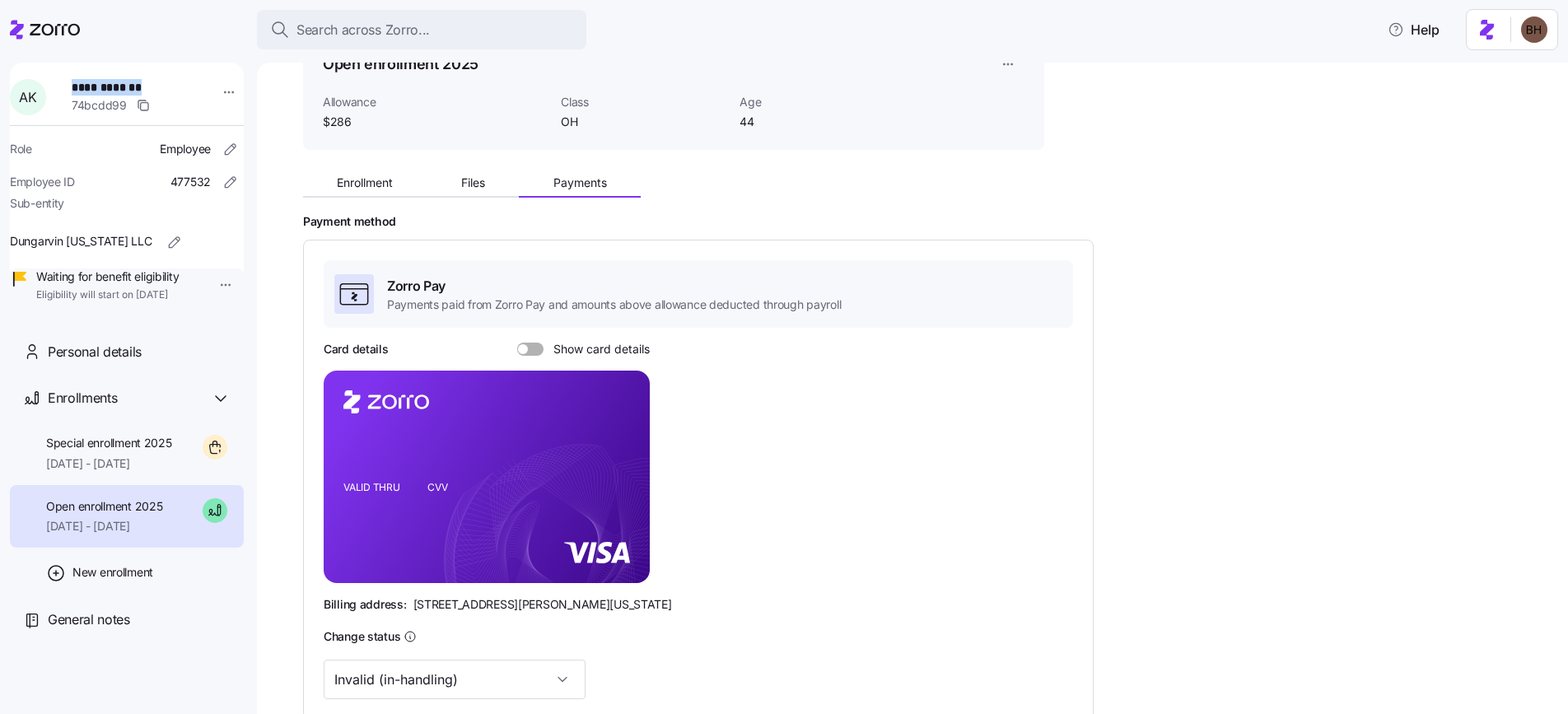
drag, startPoint x: 163, startPoint y: 91, endPoint x: 80, endPoint y: 91, distance: 83.0
click at [80, 91] on span "**********" at bounding box center [128, 87] width 115 height 16
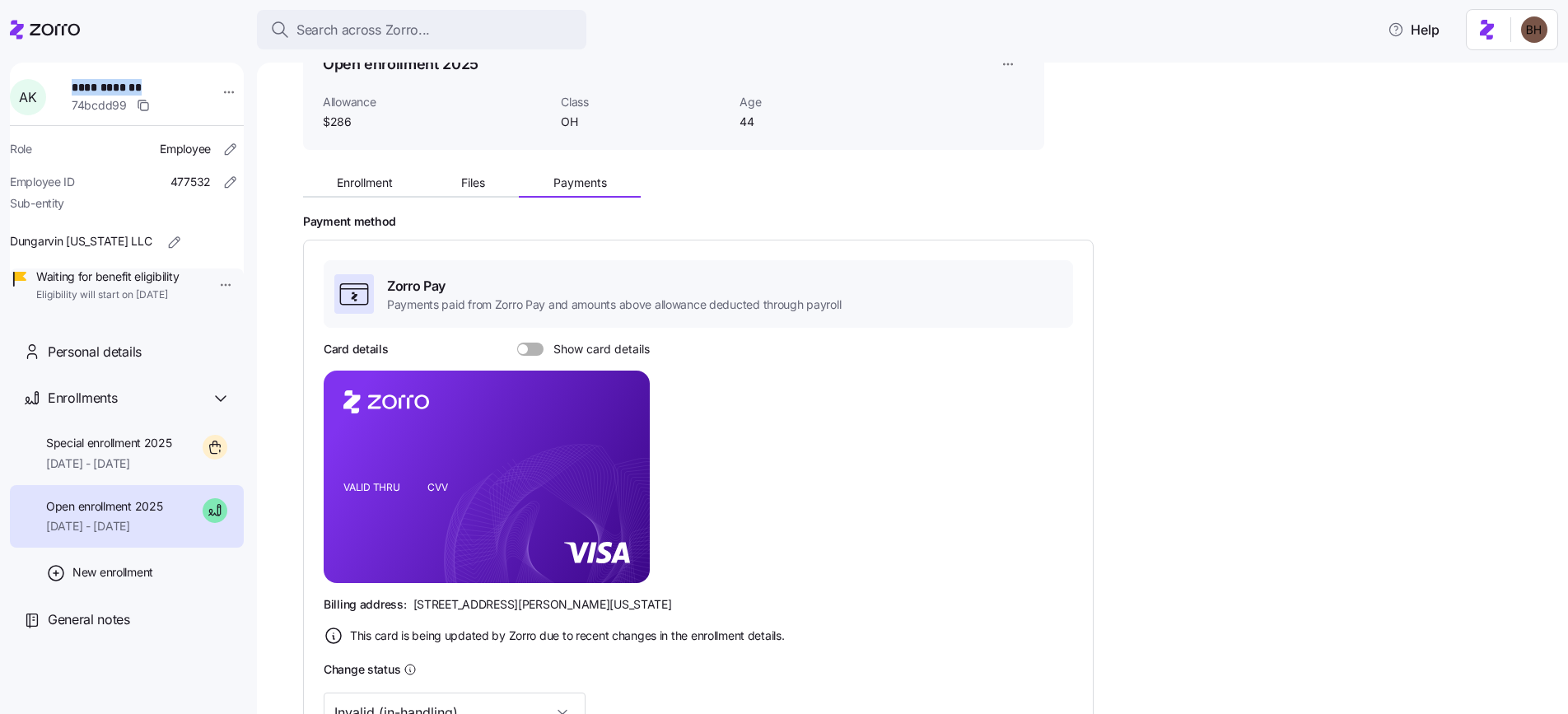
copy span "**********"
click at [376, 29] on span "Search across Zorro..." at bounding box center [363, 29] width 134 height 21
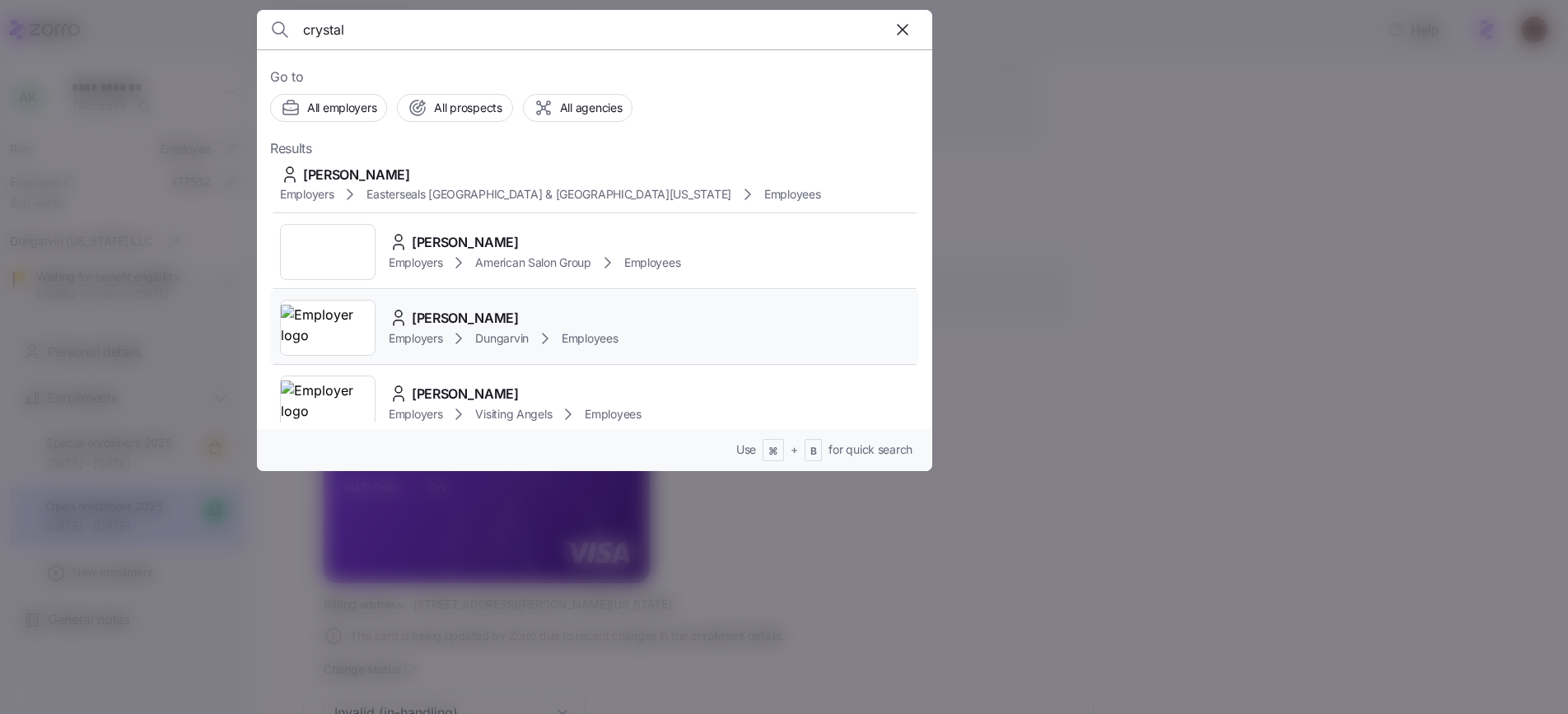
scroll to position [393, 0]
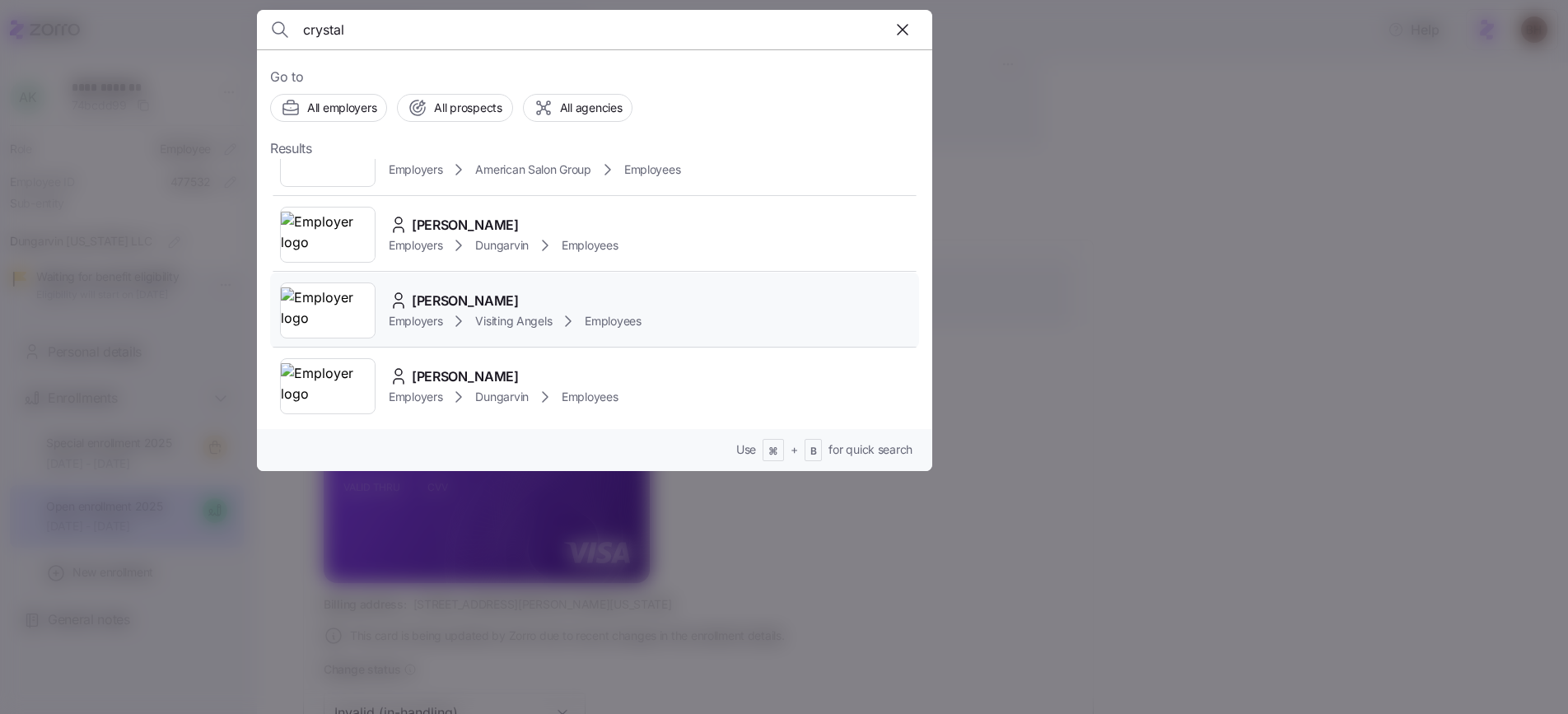
type input "crystal"
click at [484, 291] on span "Crystal Jantti" at bounding box center [466, 300] width 107 height 21
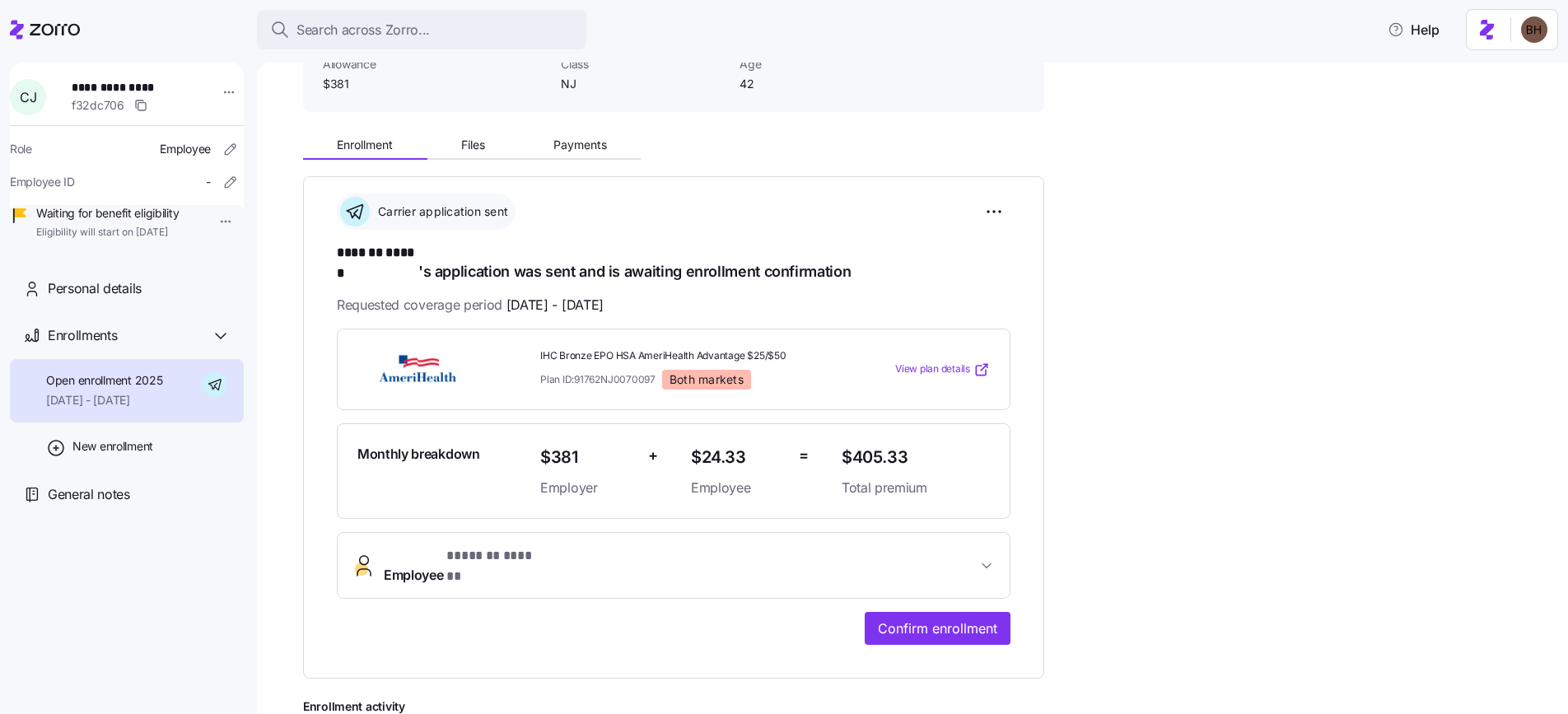
scroll to position [134, 0]
click at [574, 144] on span "Payments" at bounding box center [580, 143] width 54 height 12
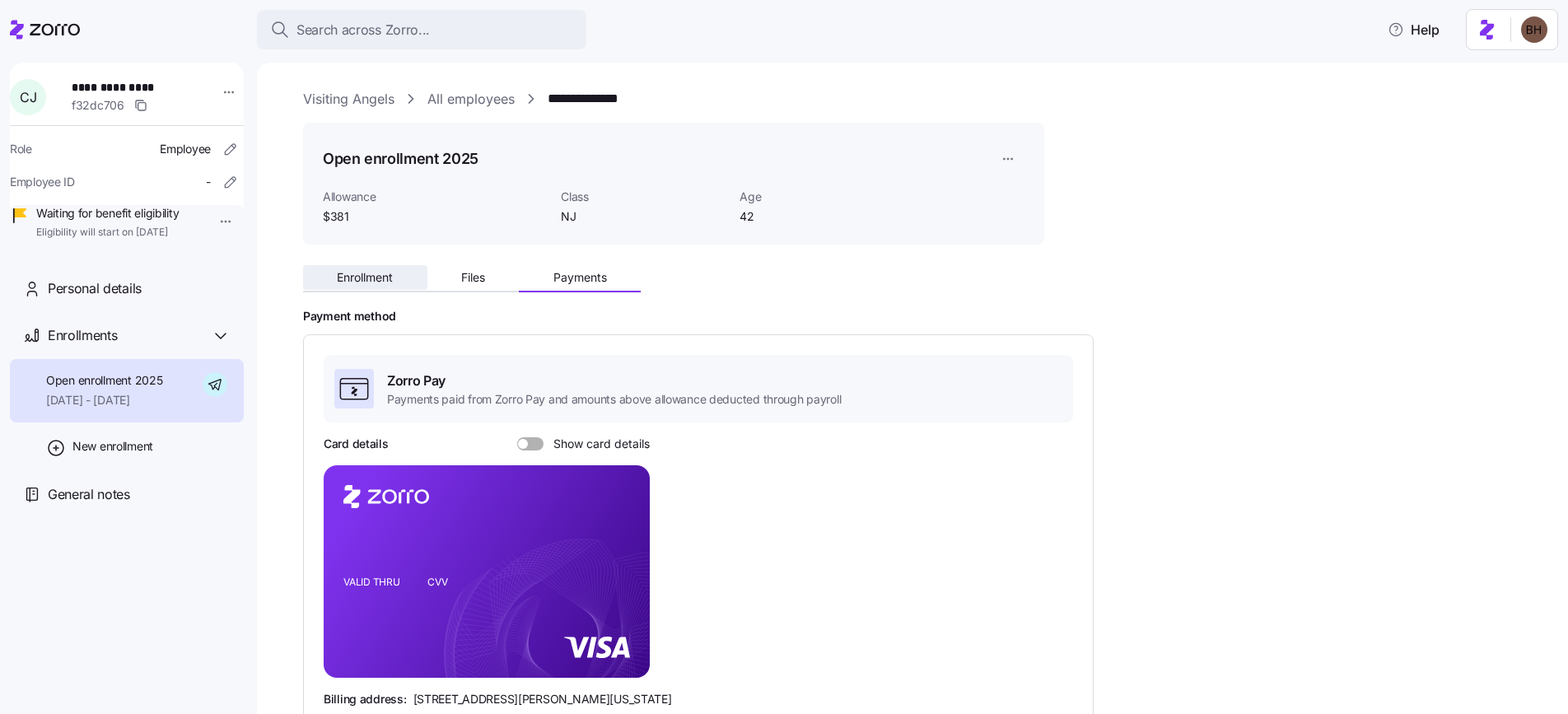
click at [389, 275] on span "Enrollment" at bounding box center [365, 277] width 56 height 12
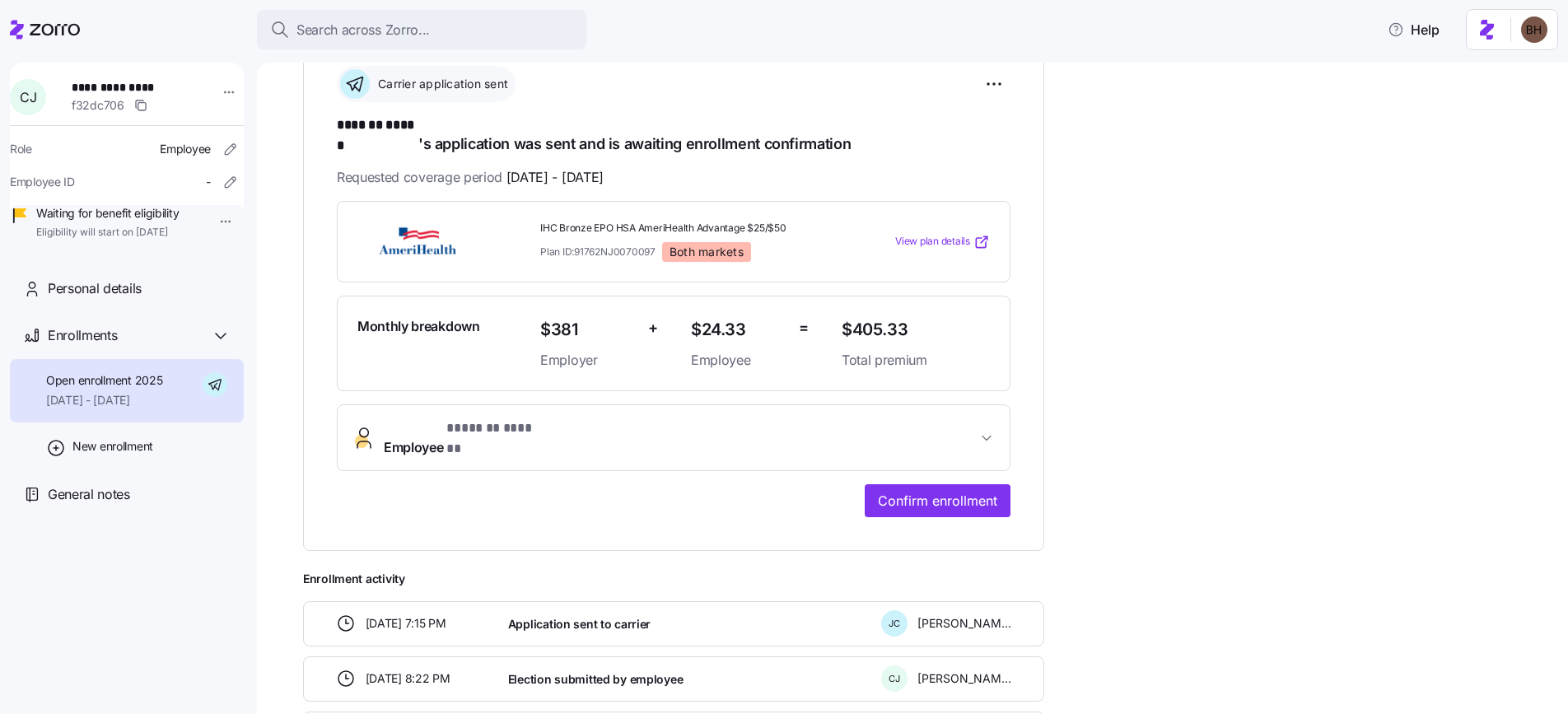
scroll to position [245, 0]
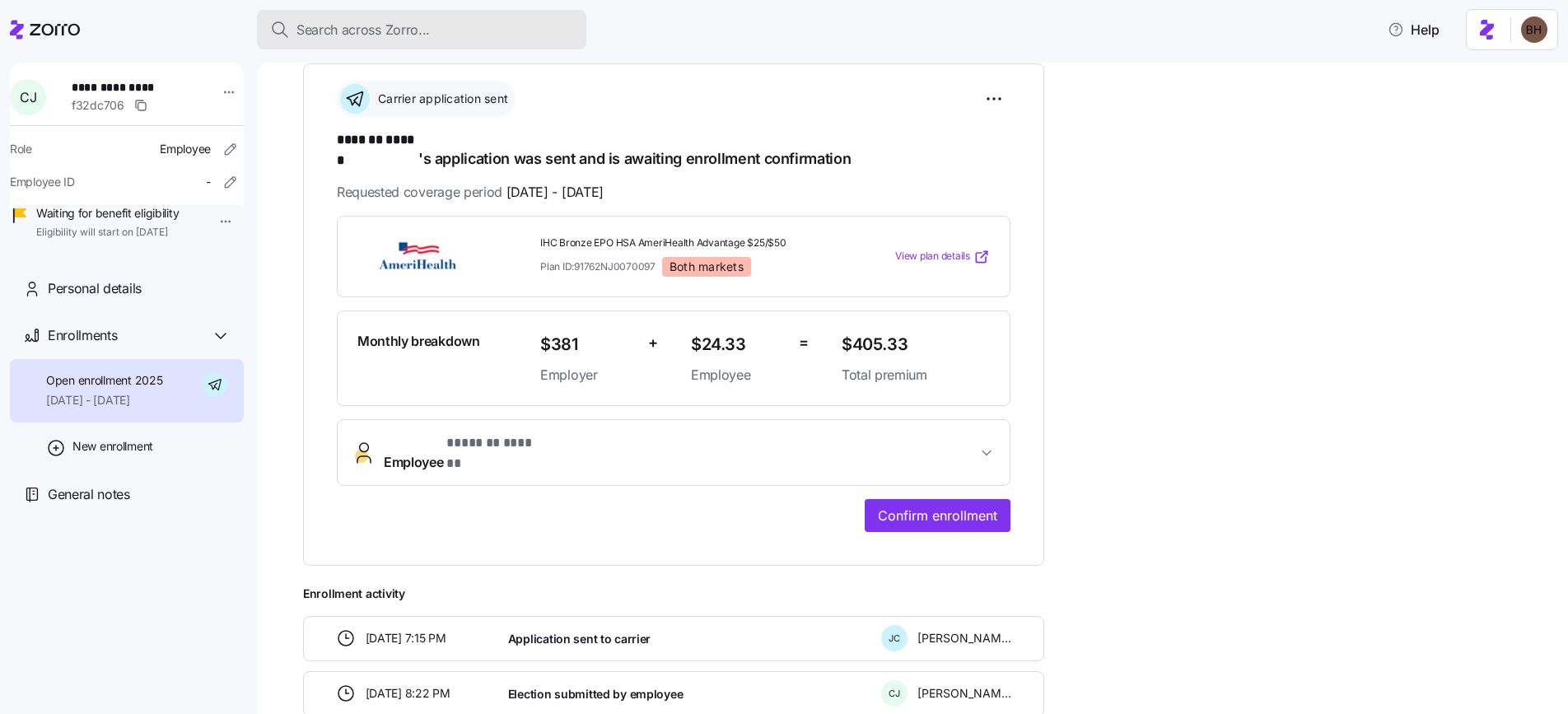
click at [462, 31] on div "Search across Zorro..." at bounding box center [422, 29] width 303 height 21
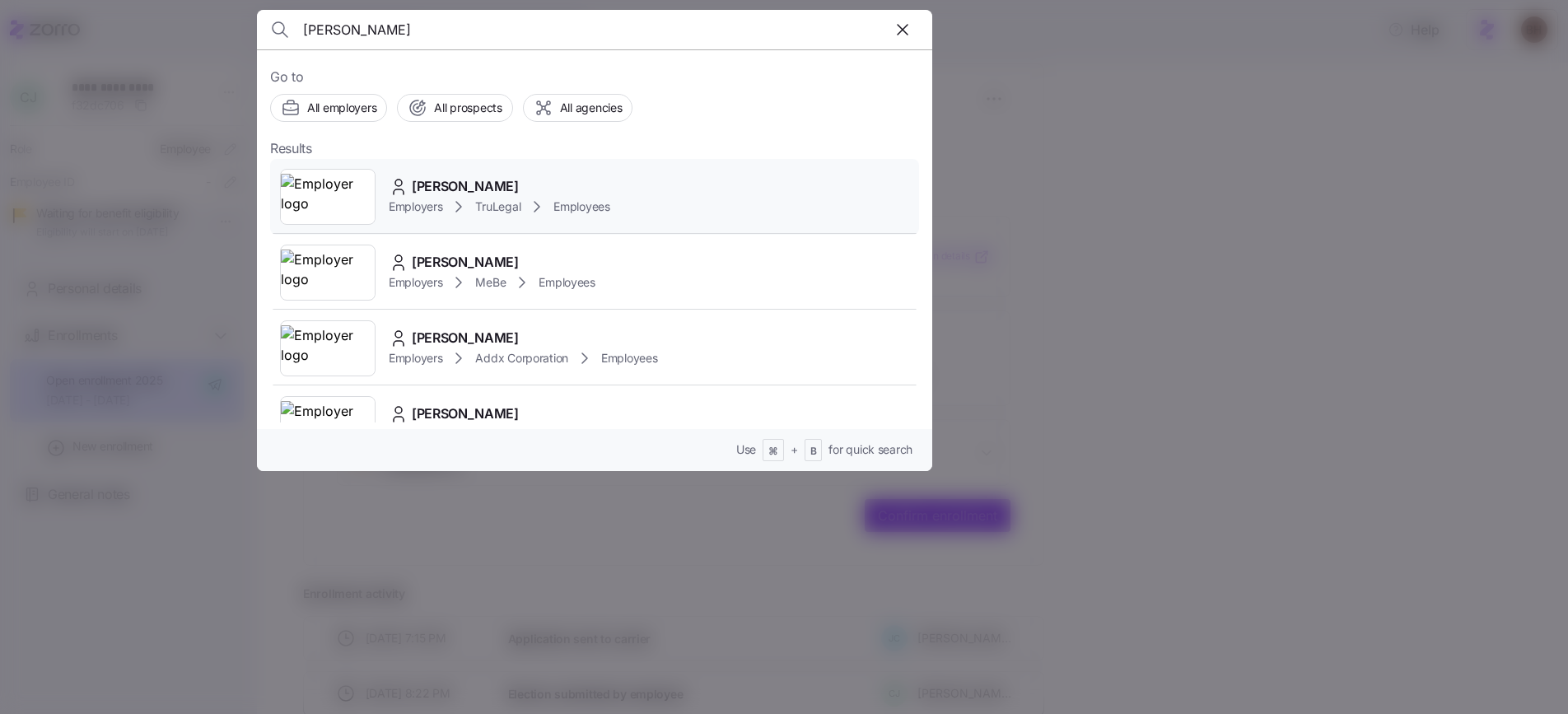
type input "Annette Habib"
click at [488, 191] on span "Annette Habib" at bounding box center [466, 186] width 107 height 21
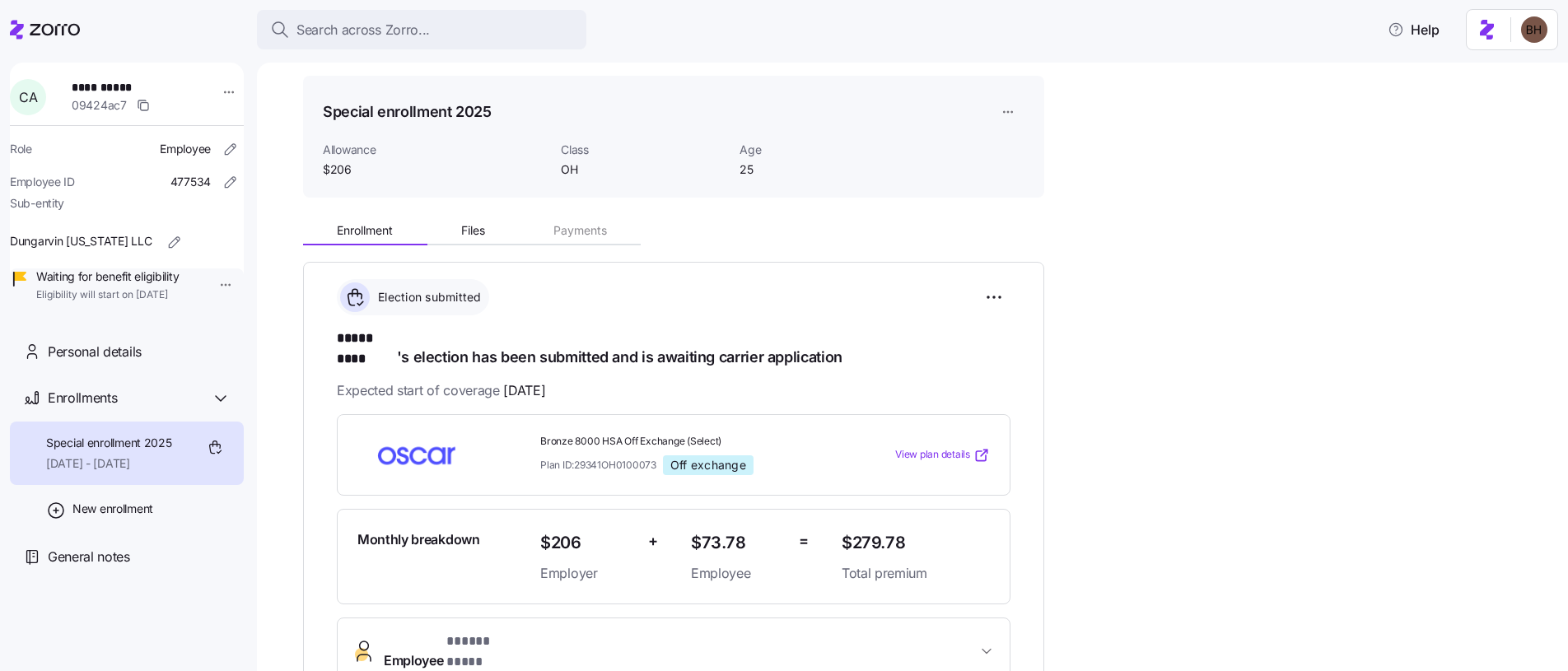
scroll to position [15, 0]
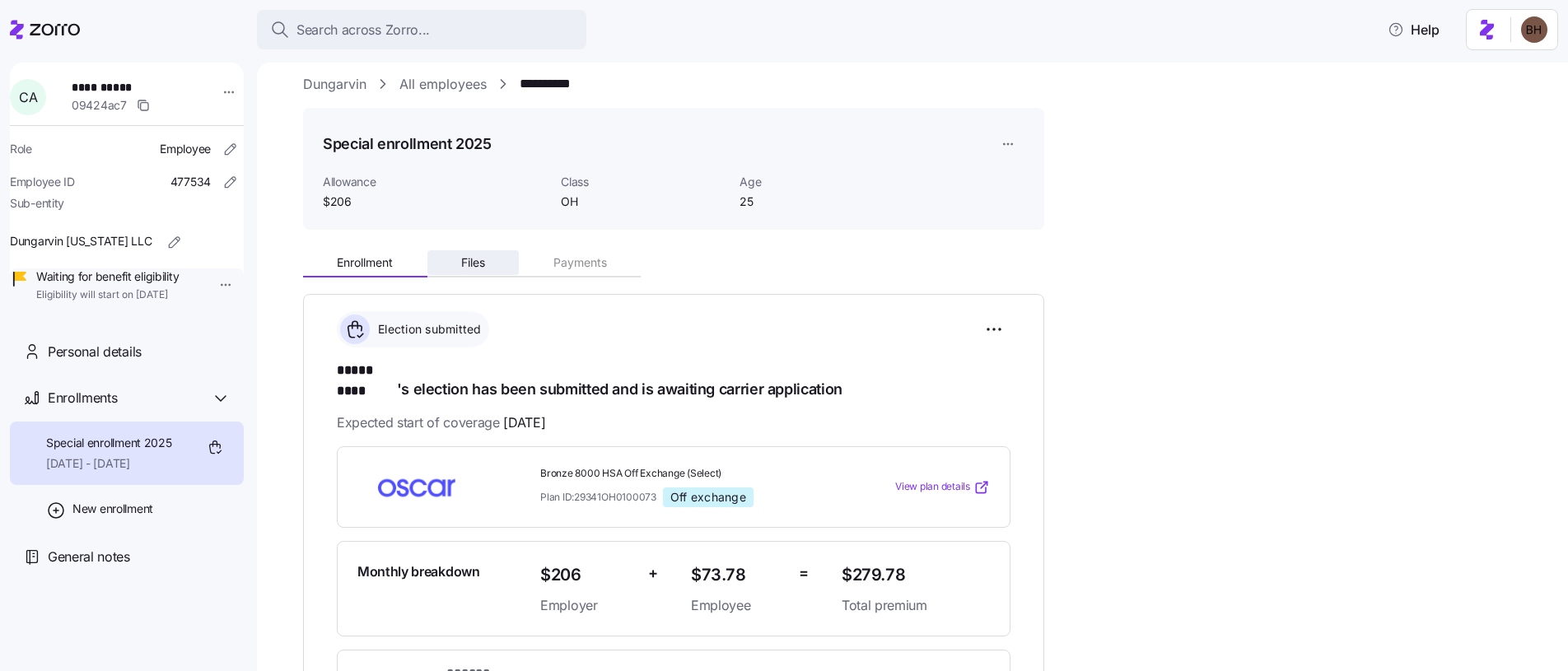
click at [472, 263] on span "Files" at bounding box center [473, 262] width 24 height 12
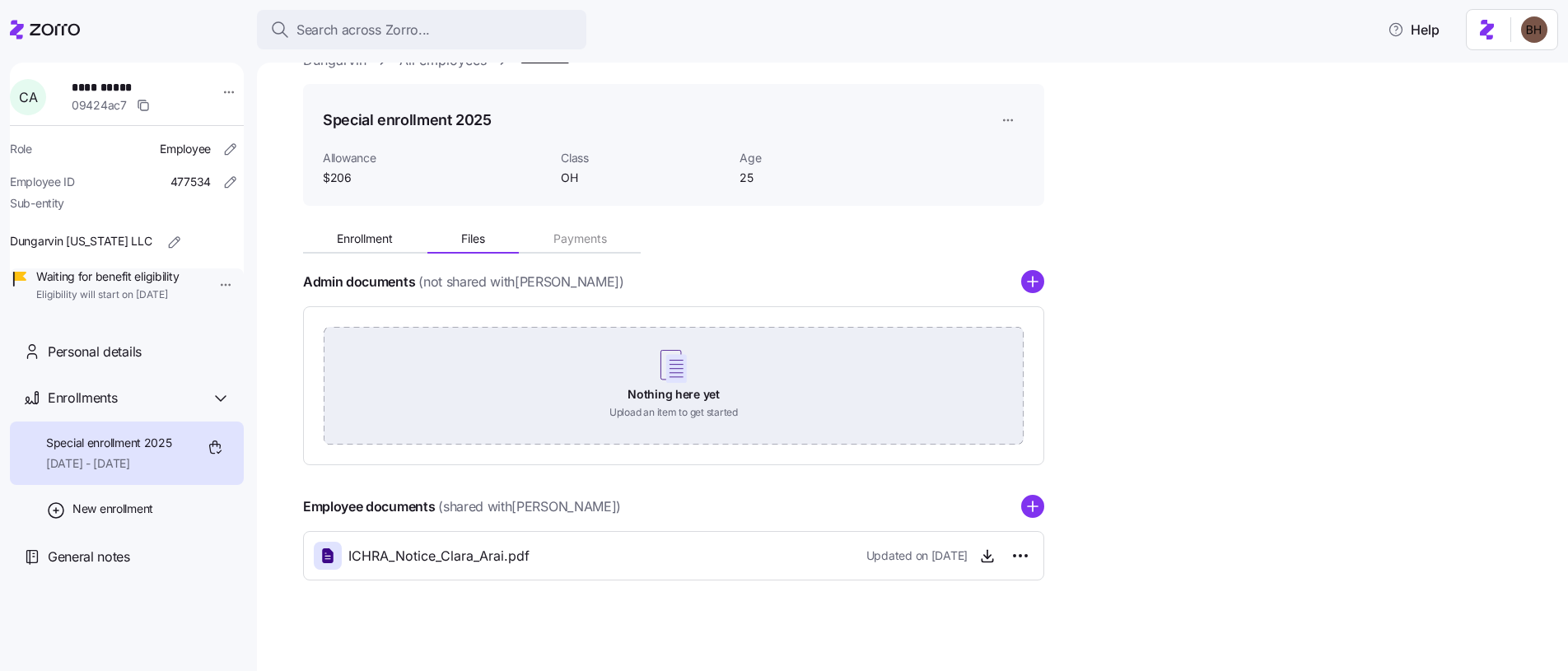
scroll to position [47, 0]
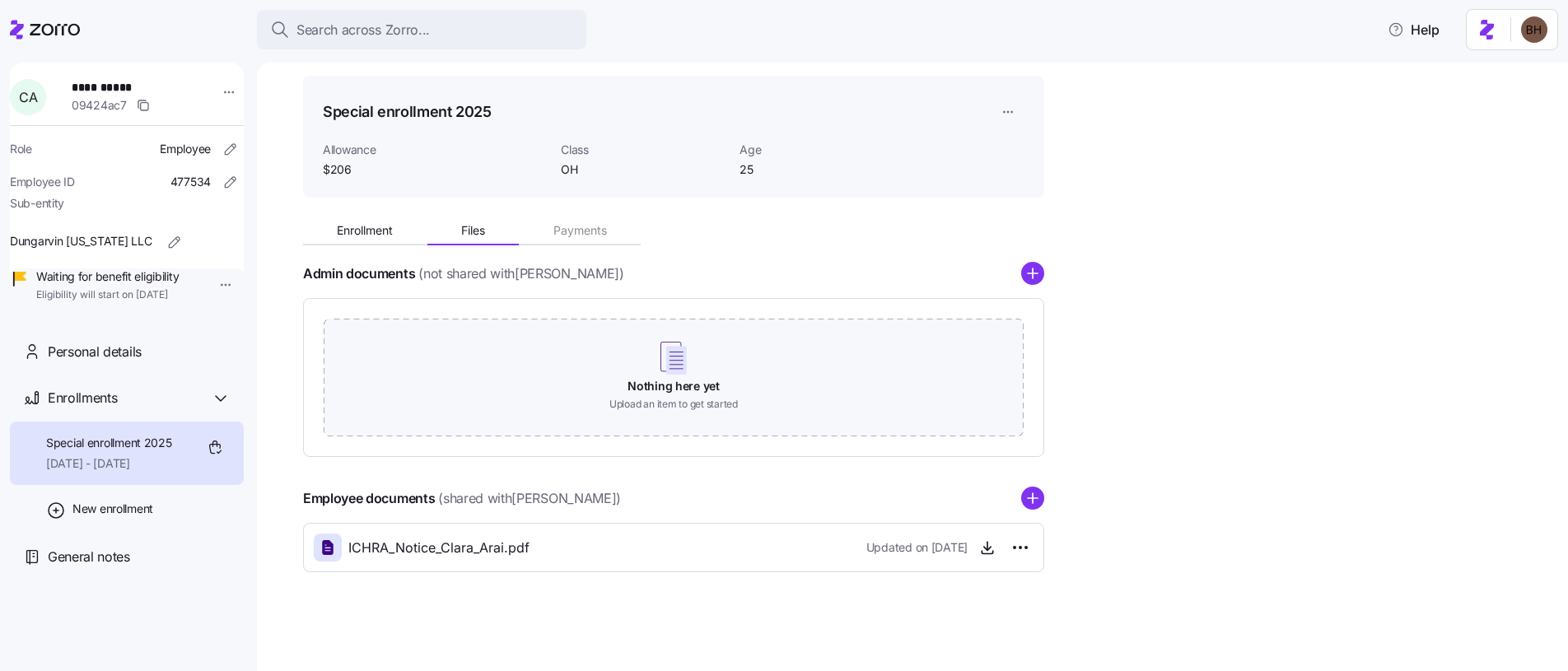
click at [1215, 406] on div "Enrollment Files Payments Admin documents (not shared with Clara Arai ) Nothing…" at bounding box center [924, 391] width 1242 height 361
click at [395, 240] on button "Enrollment" at bounding box center [365, 231] width 124 height 25
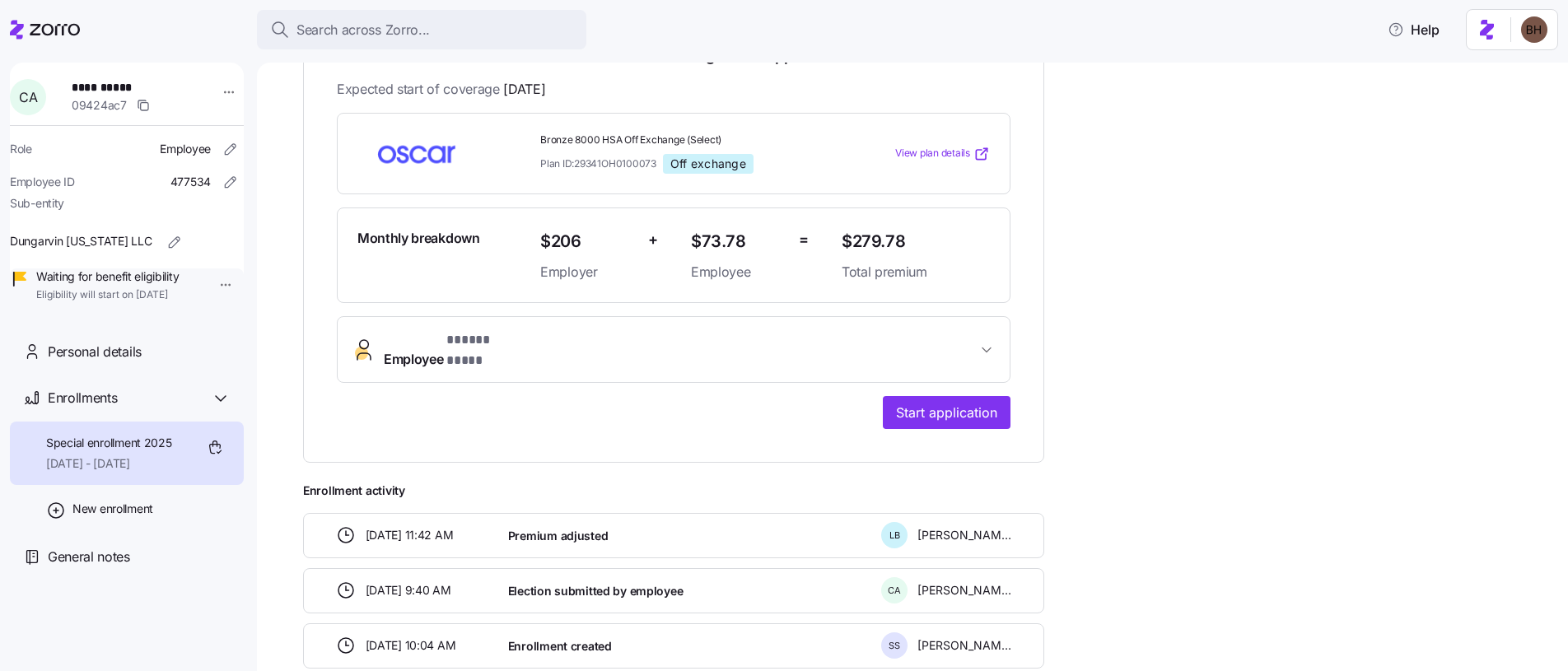
scroll to position [349, 0]
